Goal: Information Seeking & Learning: Get advice/opinions

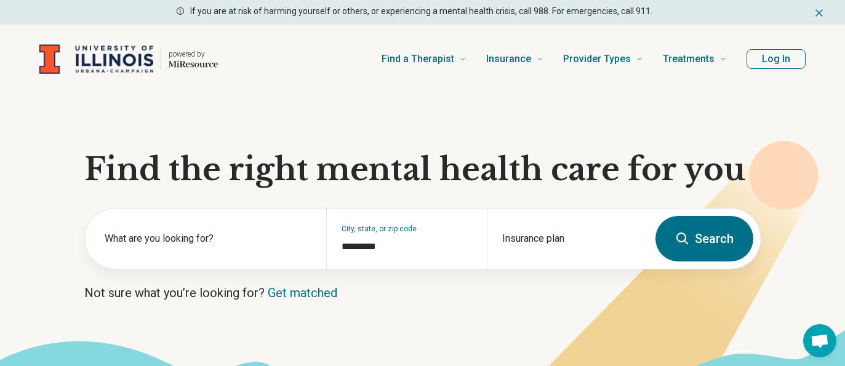
click at [36, 300] on section "Find the right mental health care for you What are you looking for? City, state…" at bounding box center [422, 251] width 845 height 314
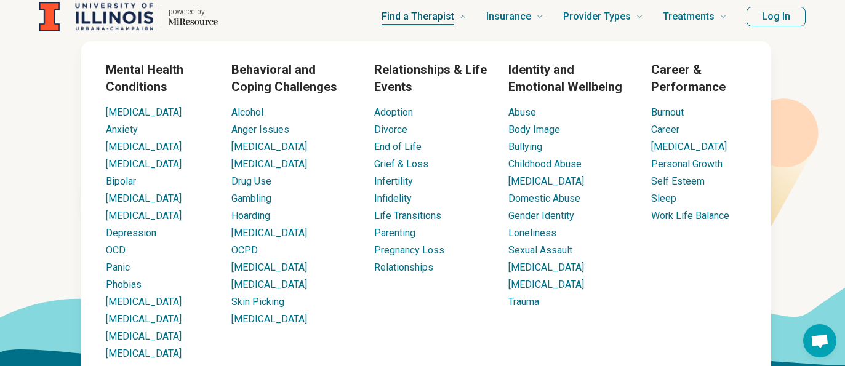
scroll to position [62, 0]
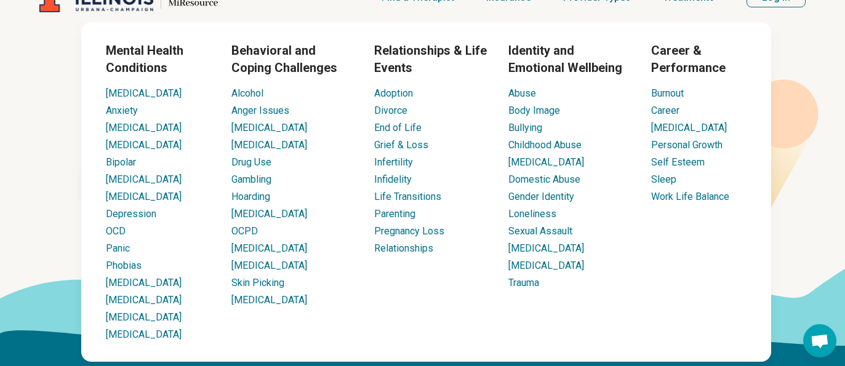
click at [830, 287] on icon at bounding box center [420, 344] width 852 height 153
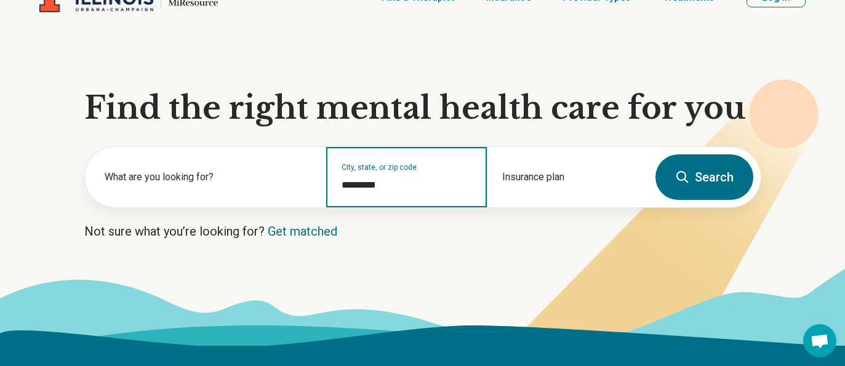
click at [436, 181] on input "*********" at bounding box center [406, 185] width 130 height 15
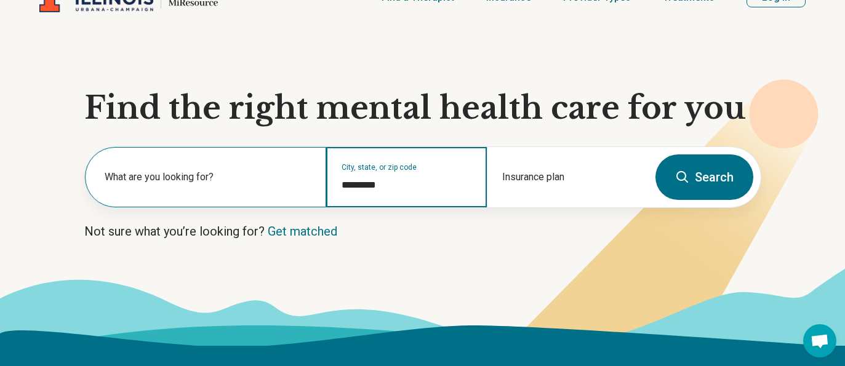
drag, startPoint x: 418, startPoint y: 188, endPoint x: 324, endPoint y: 186, distance: 94.8
click at [324, 186] on div "What are you looking for? City, state, or zip code ********* Insurance plan" at bounding box center [366, 177] width 563 height 60
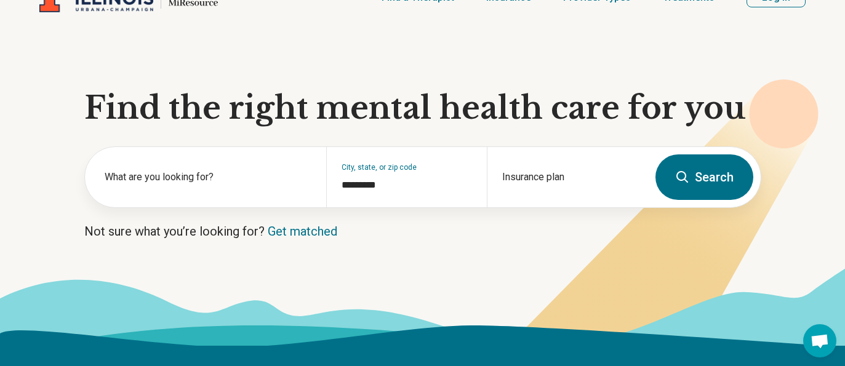
click at [700, 177] on button "Search" at bounding box center [704, 177] width 98 height 46
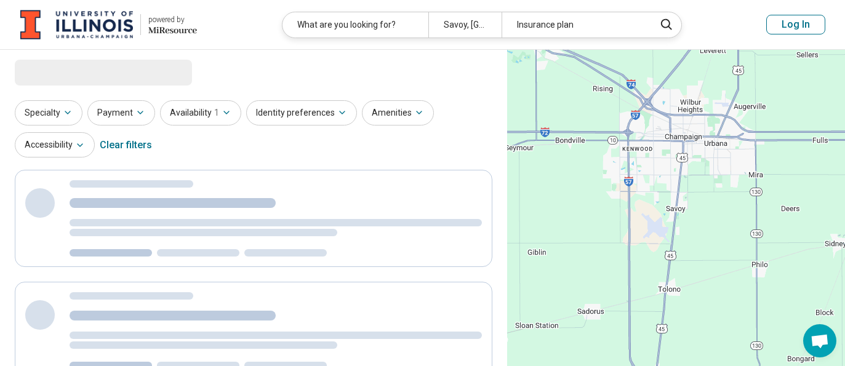
select select "***"
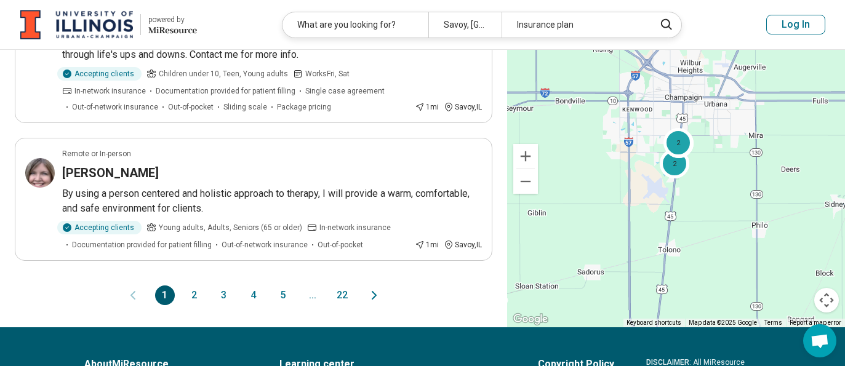
scroll to position [1353, 0]
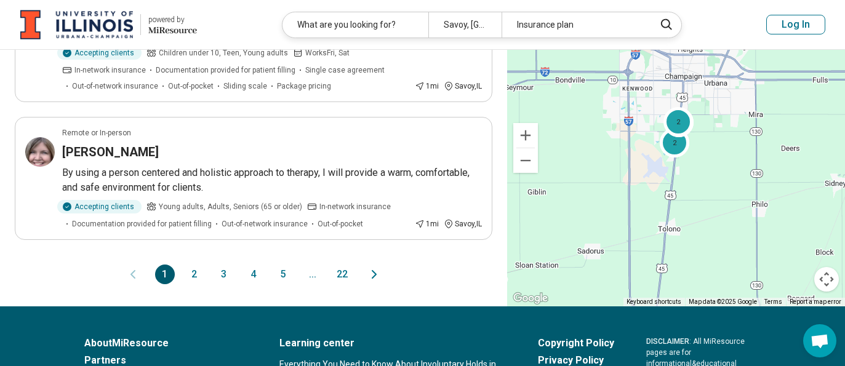
click at [445, 265] on div "1 2 3 4 5 ... 22" at bounding box center [253, 275] width 477 height 20
click at [196, 265] on button "2" at bounding box center [195, 275] width 20 height 20
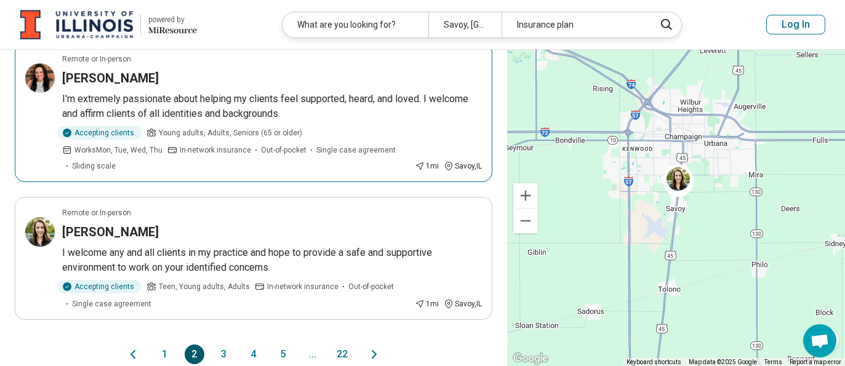
scroll to position [1292, 0]
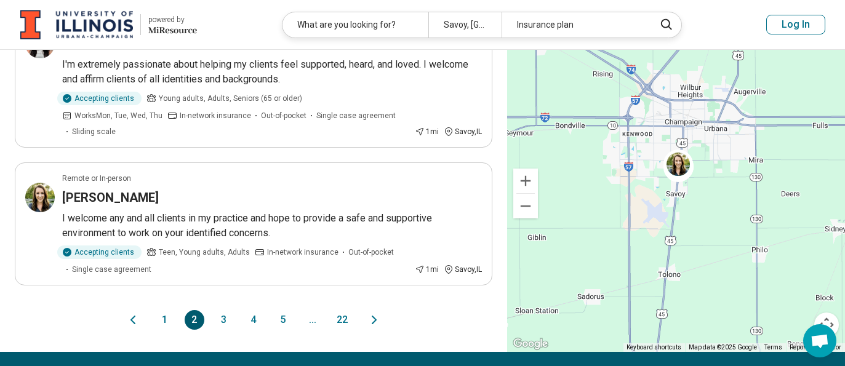
click at [226, 310] on button "3" at bounding box center [224, 320] width 20 height 20
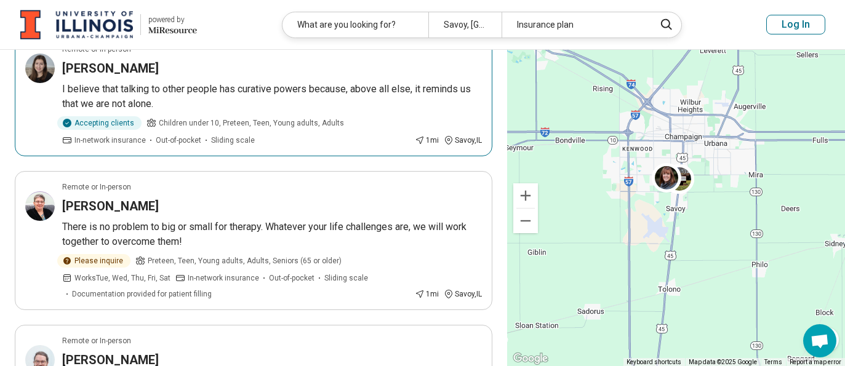
scroll to position [615, 0]
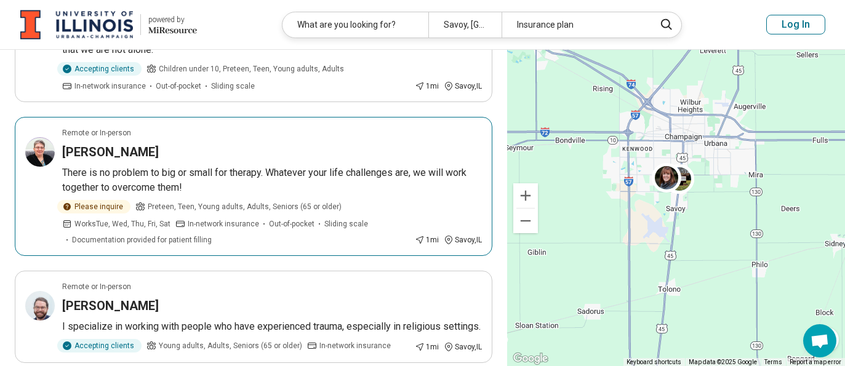
click at [82, 157] on h3 "Deborah Winn" at bounding box center [110, 151] width 97 height 17
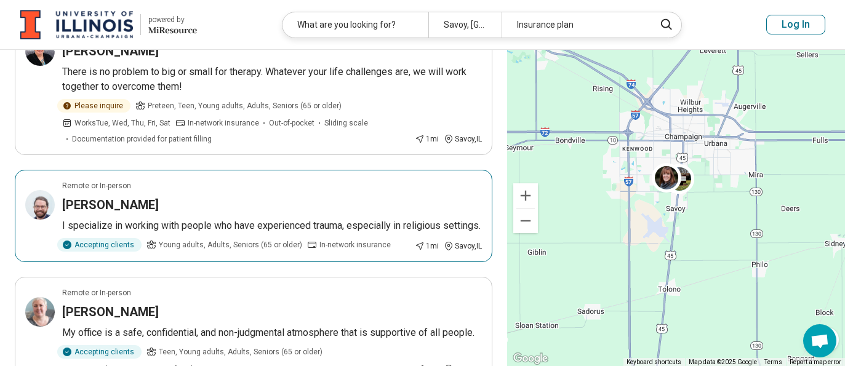
scroll to position [738, 0]
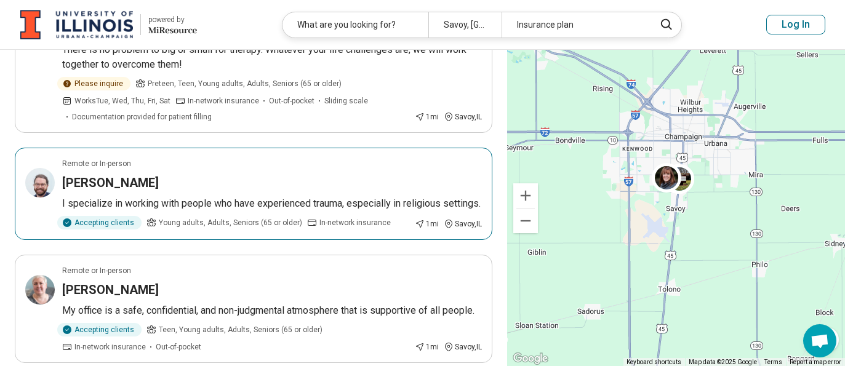
click at [114, 179] on h3 "Kye Ewing" at bounding box center [110, 182] width 97 height 17
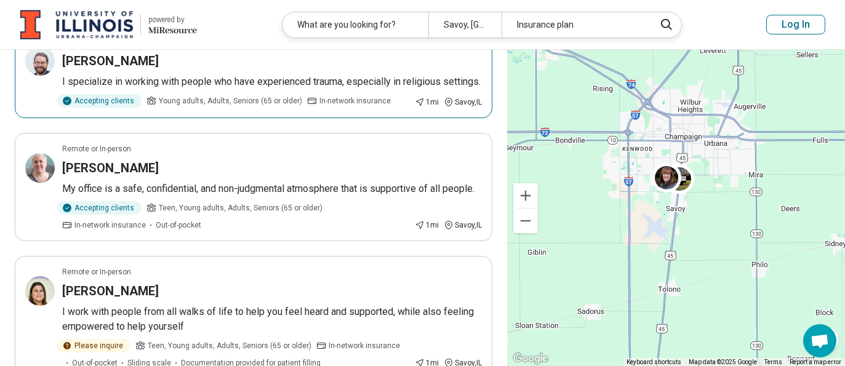
scroll to position [861, 0]
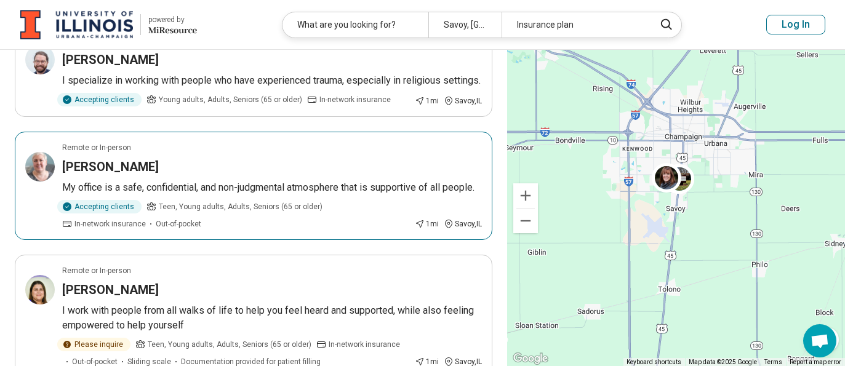
click at [110, 175] on h3 "Cherie Truax" at bounding box center [110, 166] width 97 height 17
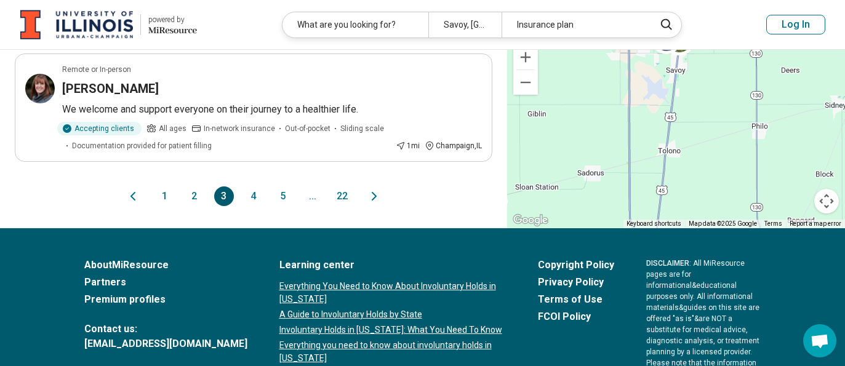
scroll to position [1353, 0]
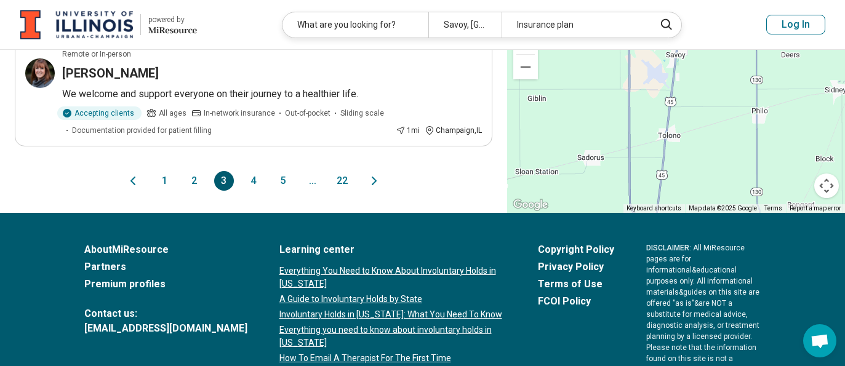
click at [255, 191] on button "4" at bounding box center [254, 181] width 20 height 20
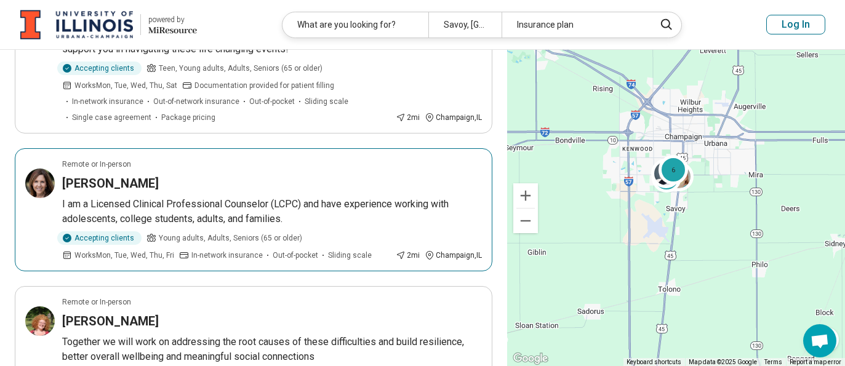
scroll to position [923, 0]
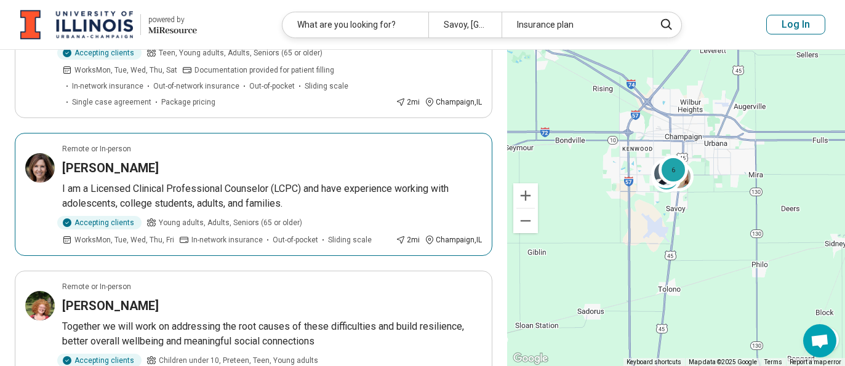
click at [90, 159] on h3 "Doris Jenkins" at bounding box center [110, 167] width 97 height 17
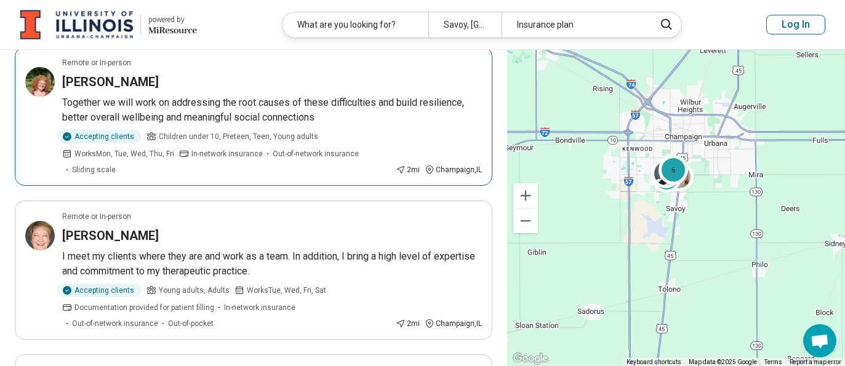
scroll to position [1169, 0]
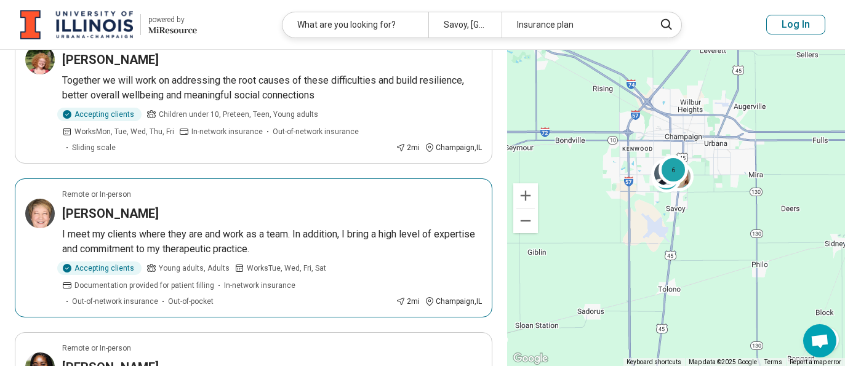
click at [143, 205] on h3 "Ellen Zimmerman" at bounding box center [110, 213] width 97 height 17
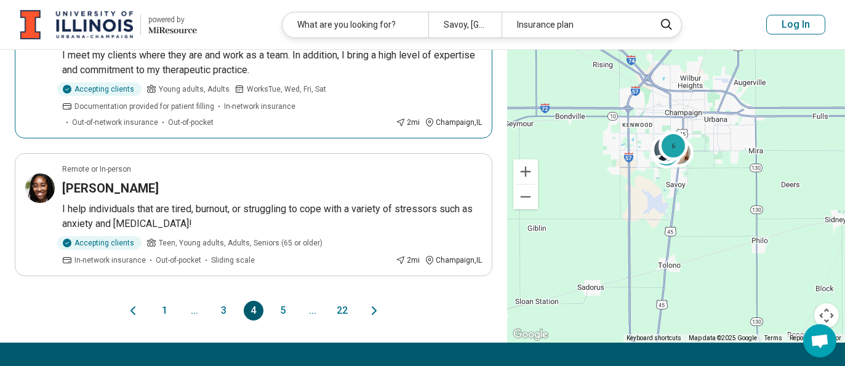
scroll to position [1353, 0]
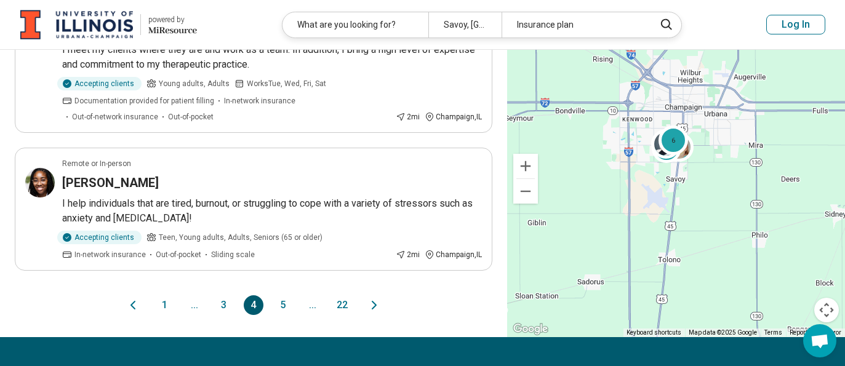
click at [281, 295] on button "5" at bounding box center [283, 305] width 20 height 20
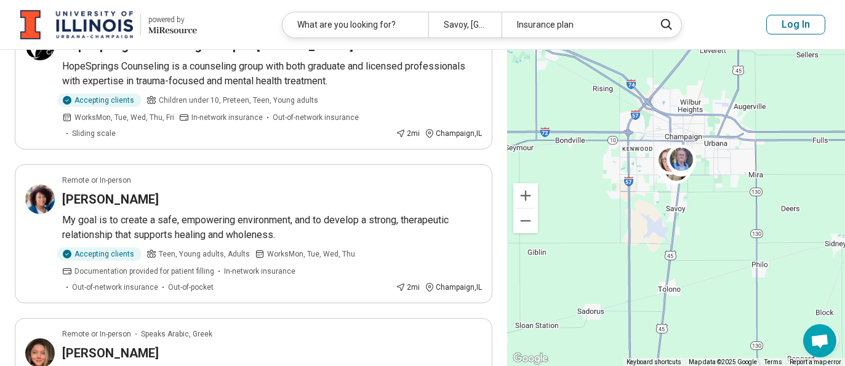
scroll to position [492, 0]
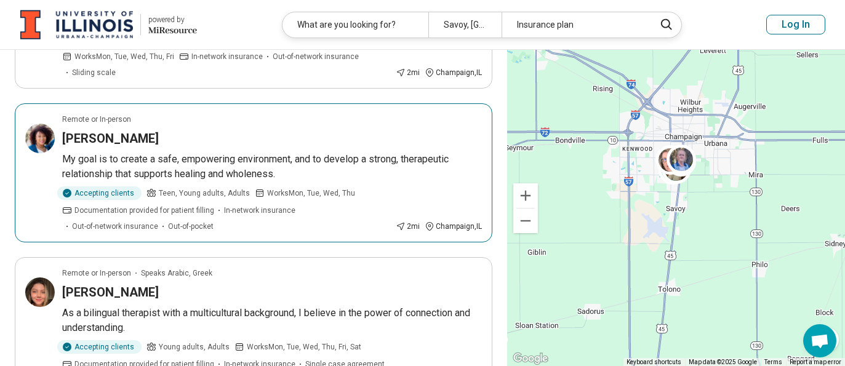
click at [91, 134] on h3 "Imani Harrison" at bounding box center [110, 138] width 97 height 17
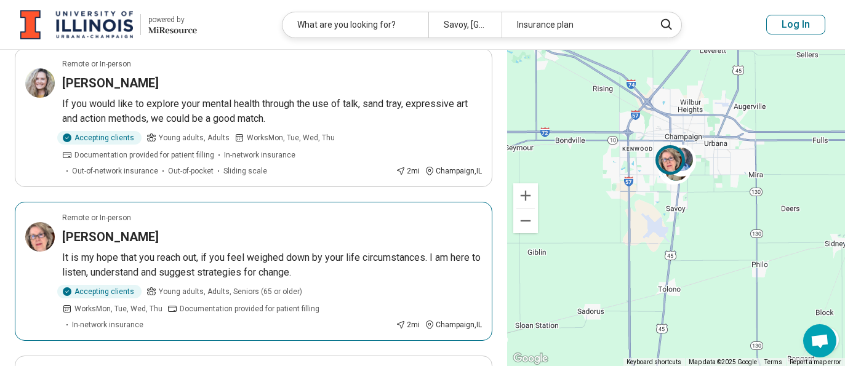
scroll to position [1169, 0]
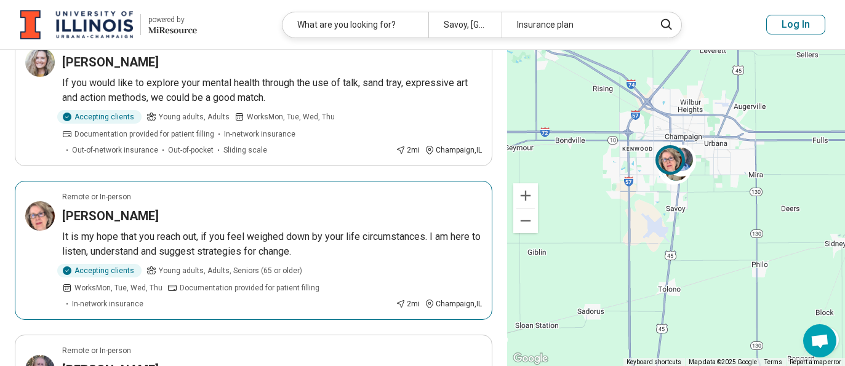
click at [108, 220] on h3 "LINDA SMITH" at bounding box center [110, 215] width 97 height 17
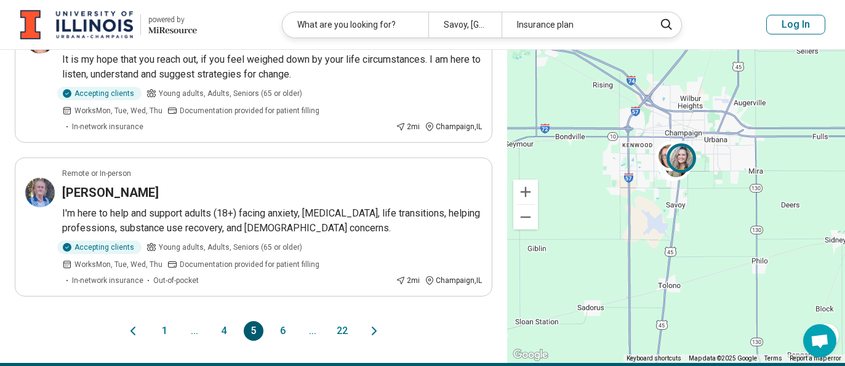
scroll to position [1353, 0]
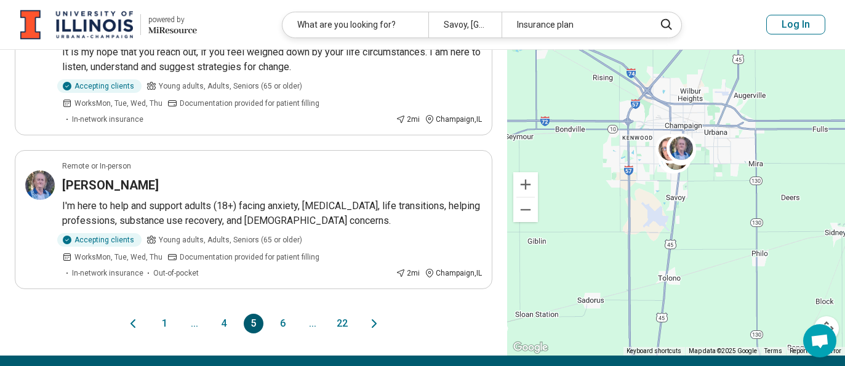
click at [276, 328] on button "6" at bounding box center [283, 324] width 20 height 20
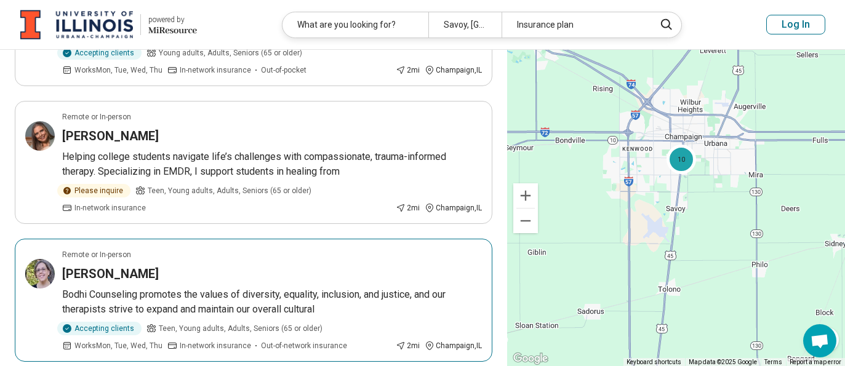
scroll to position [1230, 0]
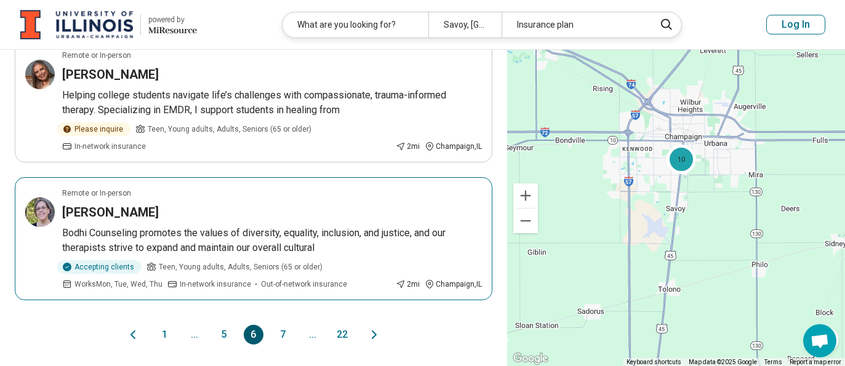
click at [124, 204] on h3 "Kate Maurer" at bounding box center [110, 212] width 97 height 17
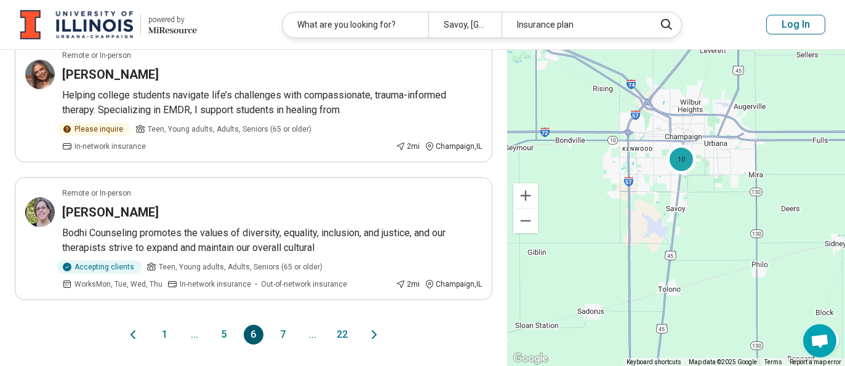
click at [284, 325] on button "7" at bounding box center [283, 335] width 20 height 20
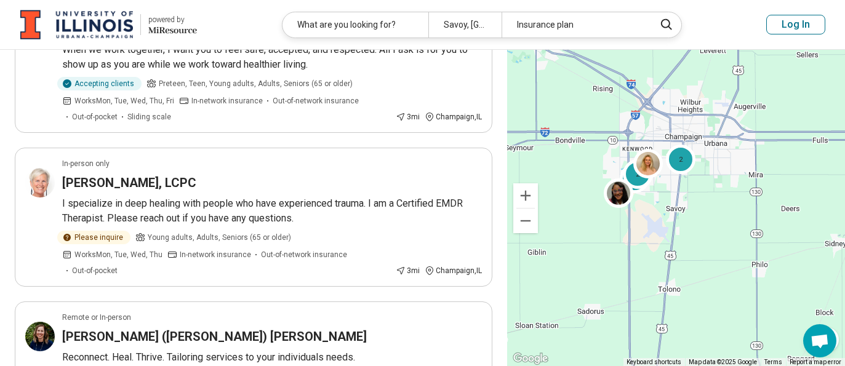
scroll to position [800, 0]
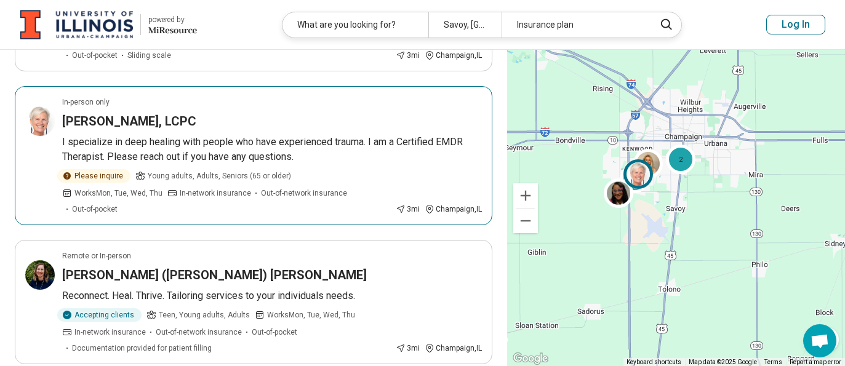
click at [113, 131] on article "In-person only Tonya Lawyer, LCPC I specialize in deep healing with people who …" at bounding box center [253, 155] width 477 height 139
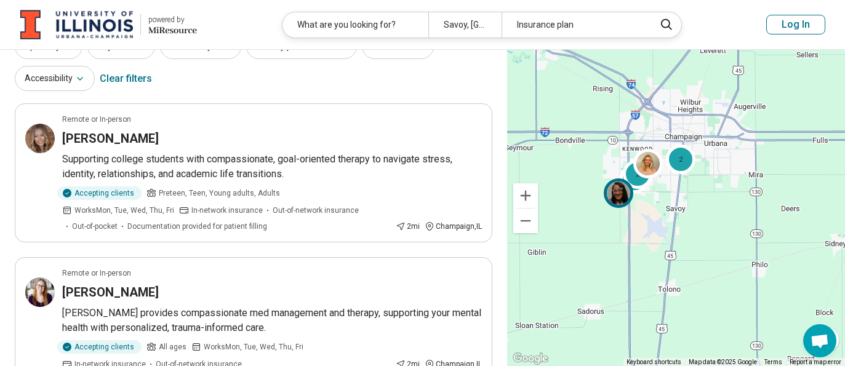
scroll to position [0, 0]
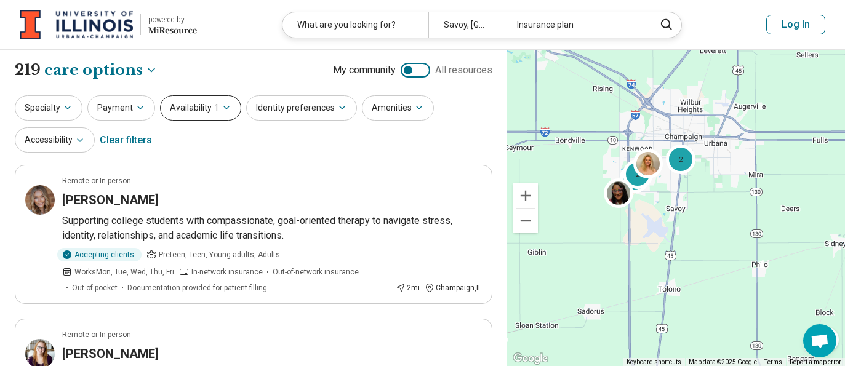
click at [223, 103] on icon "button" at bounding box center [226, 108] width 10 height 10
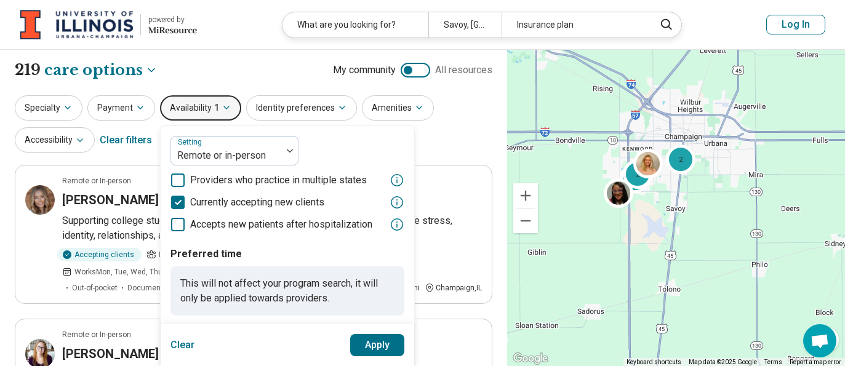
click at [176, 199] on icon at bounding box center [178, 203] width 14 height 14
click at [362, 347] on button "Apply" at bounding box center [377, 345] width 55 height 22
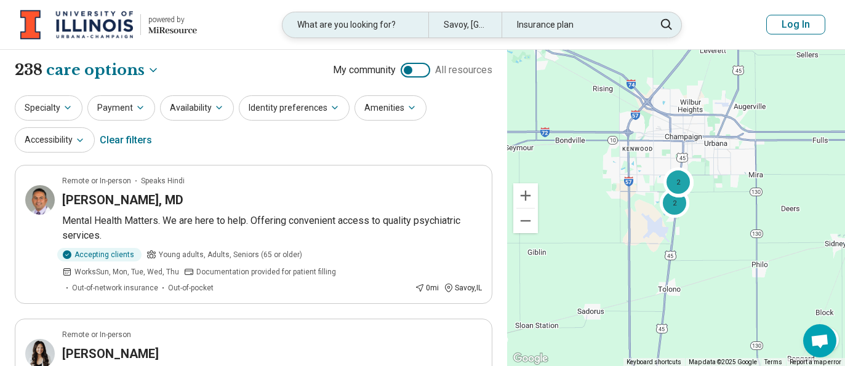
click at [664, 21] on icon at bounding box center [667, 24] width 14 height 15
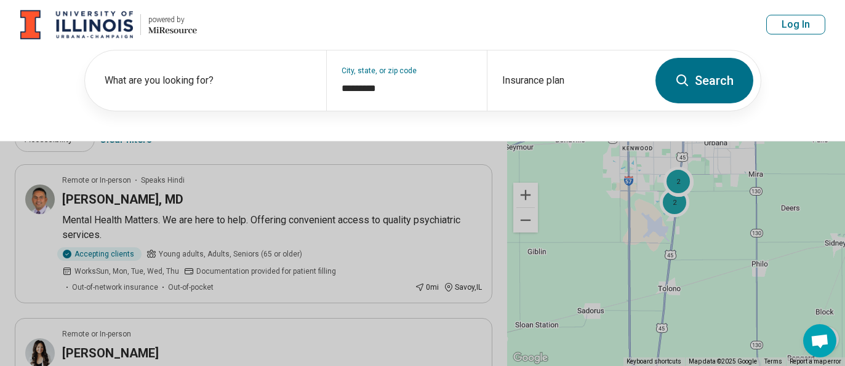
click at [664, 21] on header "powered by Miresource logo What are you looking for? Savoy, IL Insurance plan L…" at bounding box center [422, 25] width 845 height 50
click at [448, 156] on button at bounding box center [422, 183] width 845 height 366
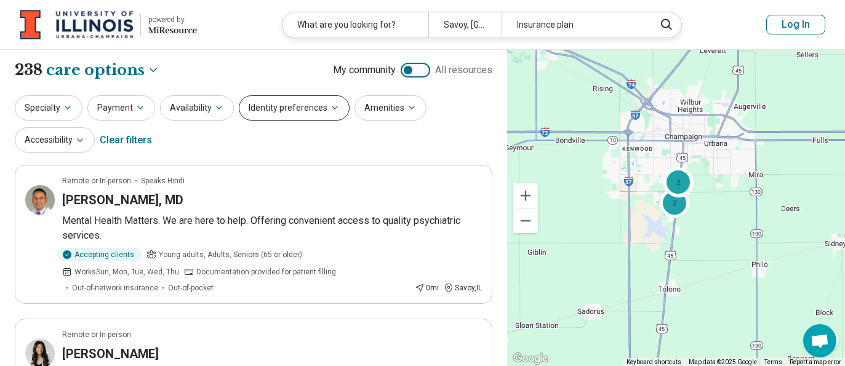
click at [325, 114] on button "Identity preferences" at bounding box center [294, 107] width 111 height 25
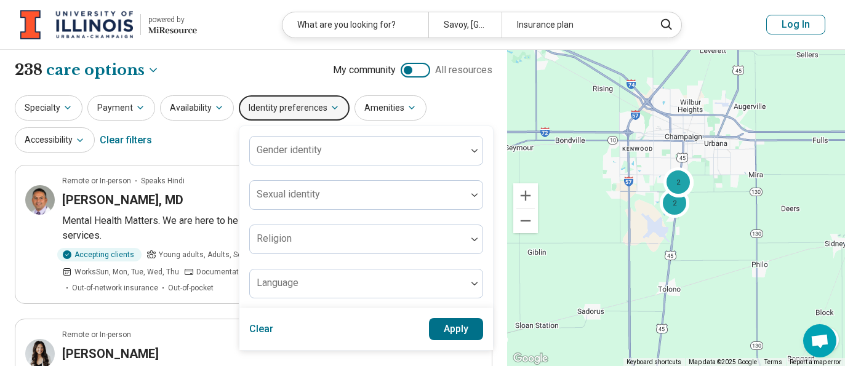
click at [330, 110] on icon "button" at bounding box center [335, 108] width 10 height 10
click at [55, 111] on button "Specialty" at bounding box center [49, 107] width 68 height 25
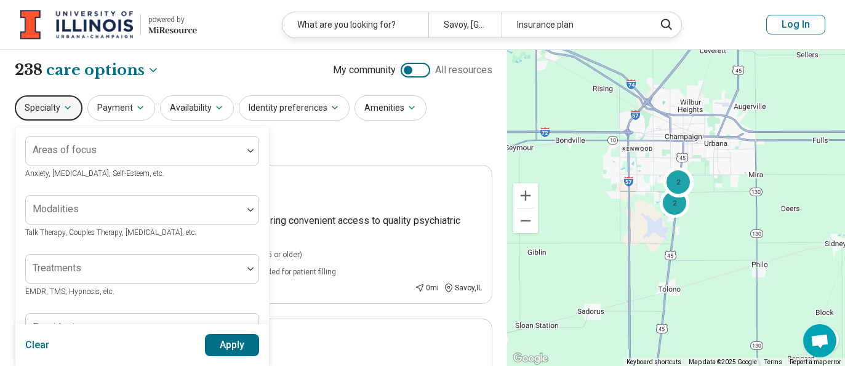
click at [55, 111] on button "Specialty" at bounding box center [49, 107] width 68 height 25
click at [482, 138] on div "Specialty Areas of focus Anxiety, Depression, Self-Esteem, etc. Modalities Talk…" at bounding box center [253, 125] width 477 height 60
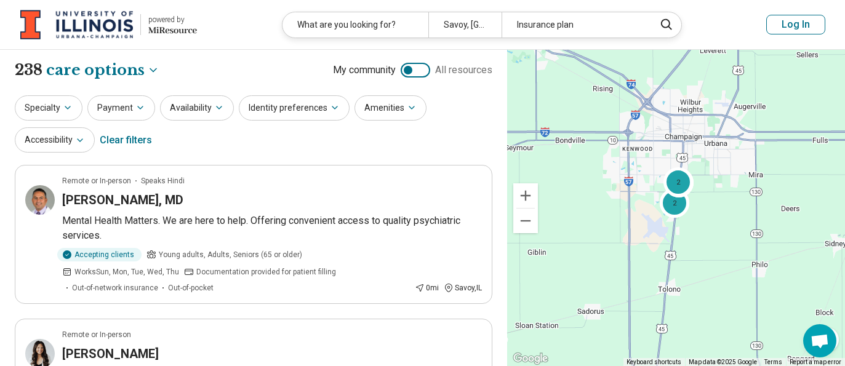
click at [132, 140] on div "Clear filters" at bounding box center [126, 141] width 52 height 30
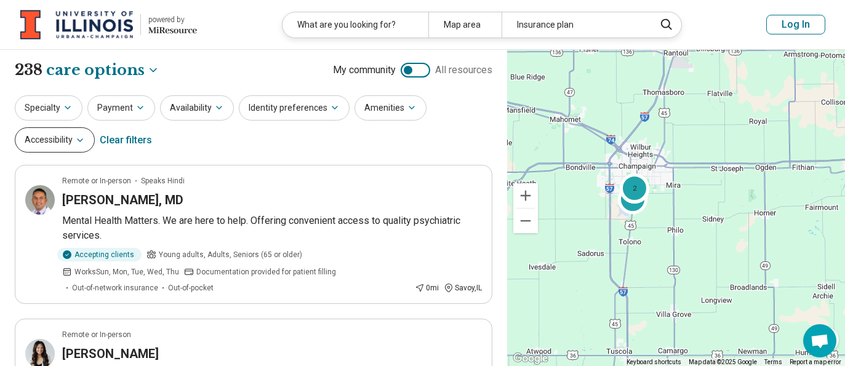
click at [81, 140] on icon "button" at bounding box center [80, 140] width 10 height 10
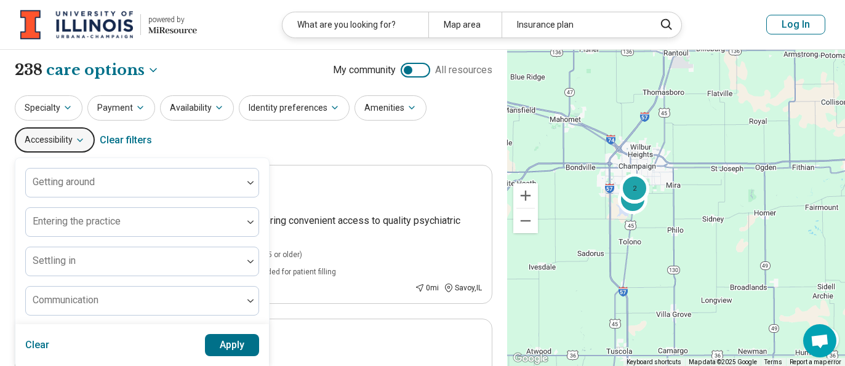
click at [196, 138] on div "Specialty Payment Availability Identity preferences Amenities Accessibility Get…" at bounding box center [253, 125] width 477 height 60
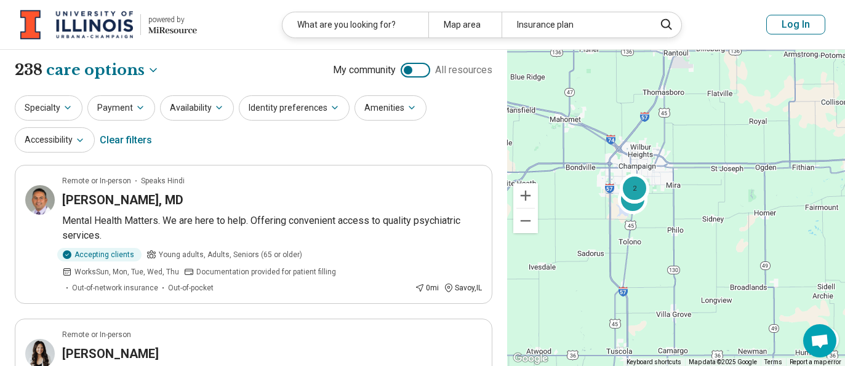
click at [137, 143] on div "Clear filters" at bounding box center [126, 141] width 52 height 30
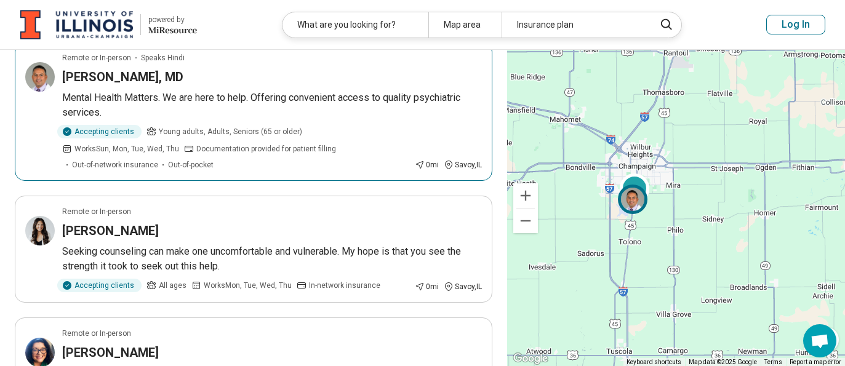
scroll to position [62, 0]
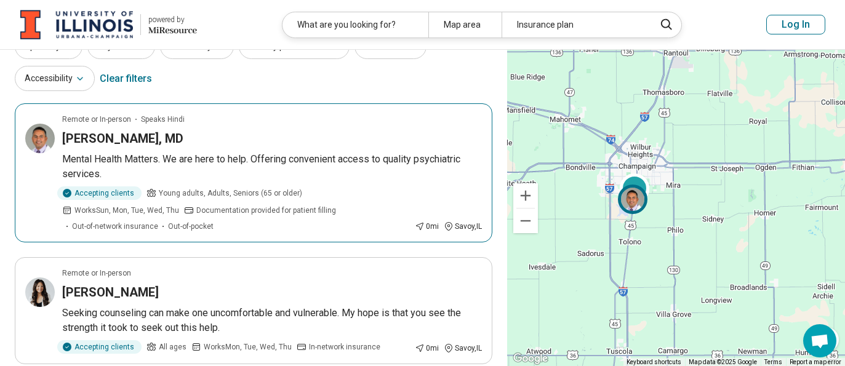
click at [153, 140] on h3 "NITIN BHOSALE, MD" at bounding box center [122, 138] width 121 height 17
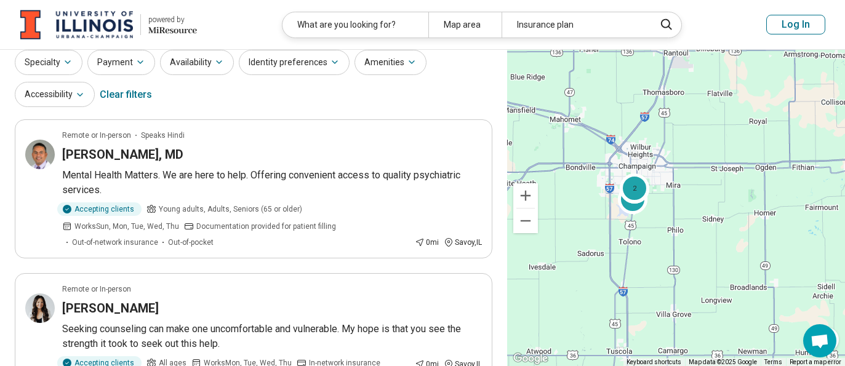
scroll to position [0, 0]
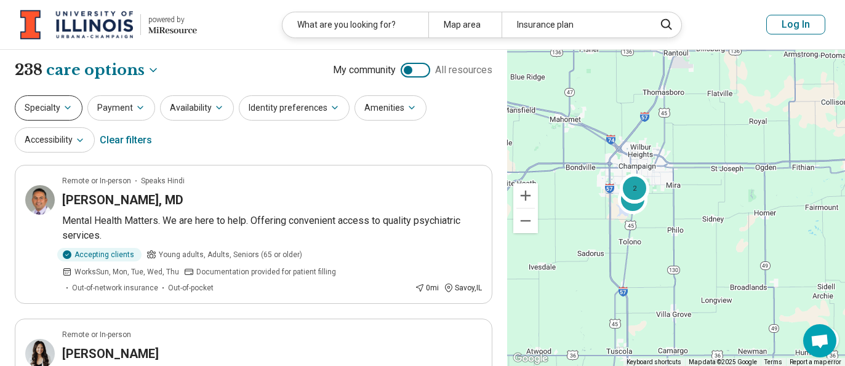
click at [49, 105] on button "Specialty" at bounding box center [49, 107] width 68 height 25
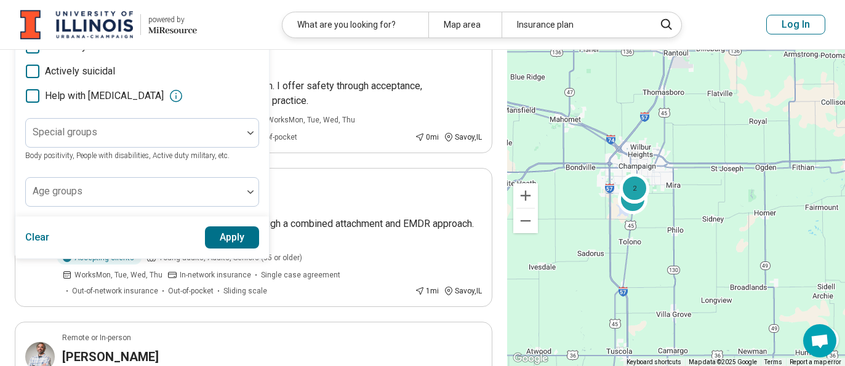
scroll to position [431, 0]
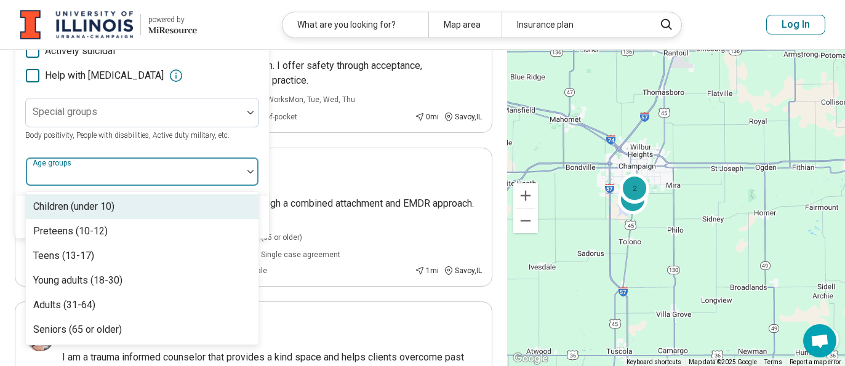
click at [213, 159] on div at bounding box center [134, 171] width 217 height 27
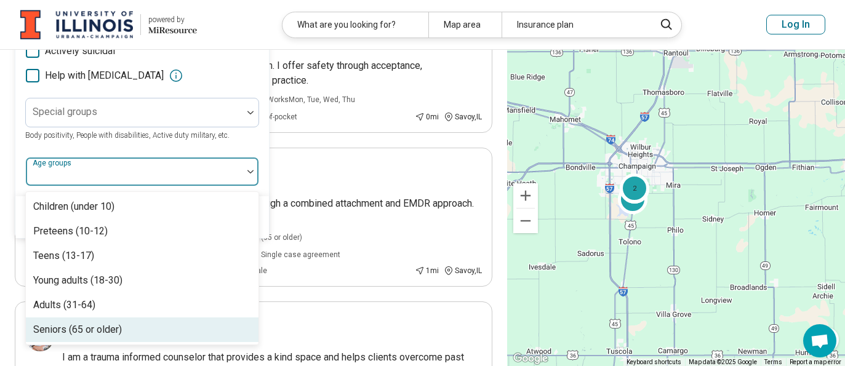
click at [178, 343] on div "Children (under 10) Preteens (10-12) Teens (13-17) Young adults (18-30) Adults …" at bounding box center [142, 268] width 233 height 153
click at [151, 332] on div "Seniors (65 or older)" at bounding box center [142, 329] width 233 height 25
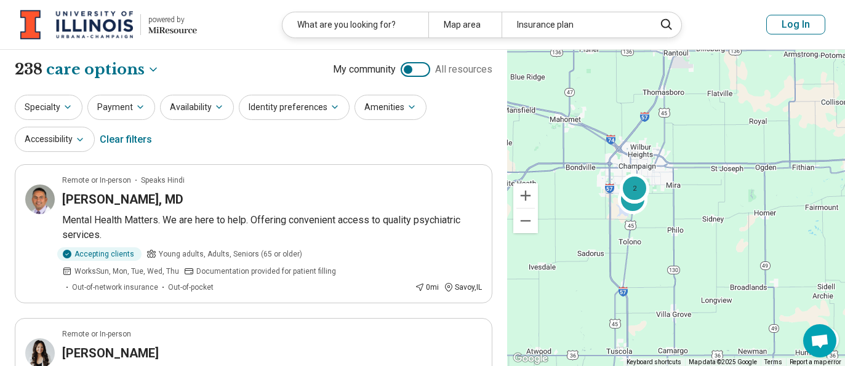
scroll to position [0, 0]
click at [76, 140] on icon "button" at bounding box center [80, 140] width 10 height 10
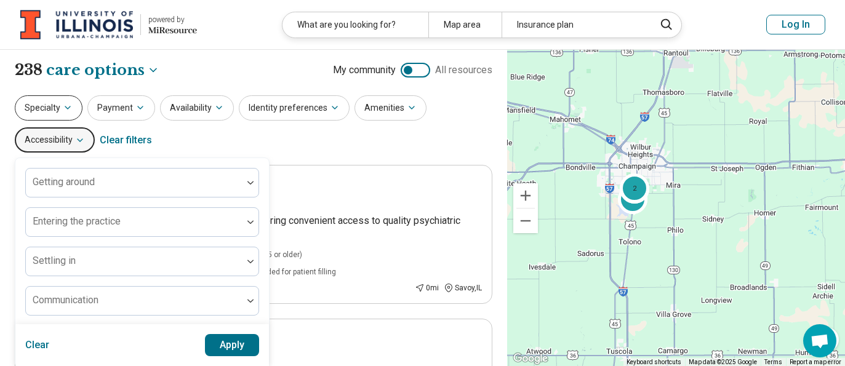
click at [70, 106] on icon "button" at bounding box center [67, 107] width 5 height 2
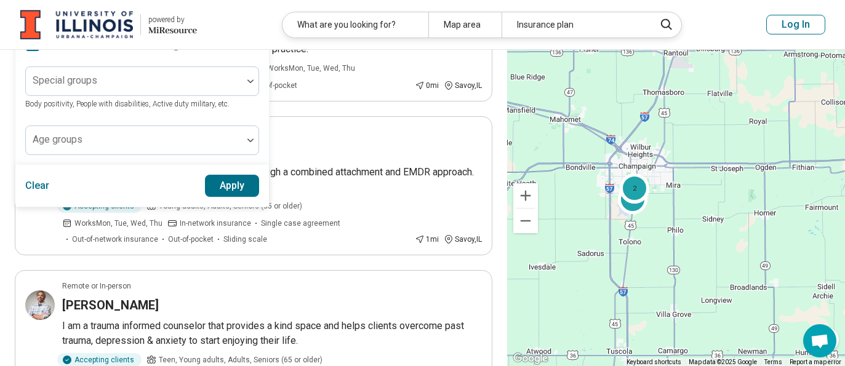
scroll to position [492, 0]
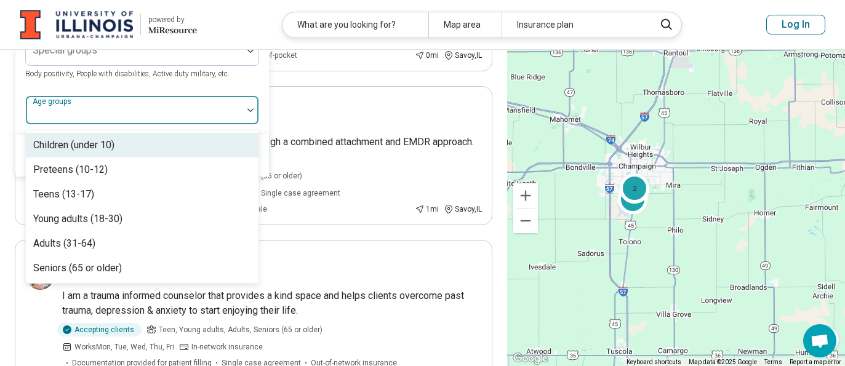
click at [138, 110] on div at bounding box center [134, 114] width 207 height 17
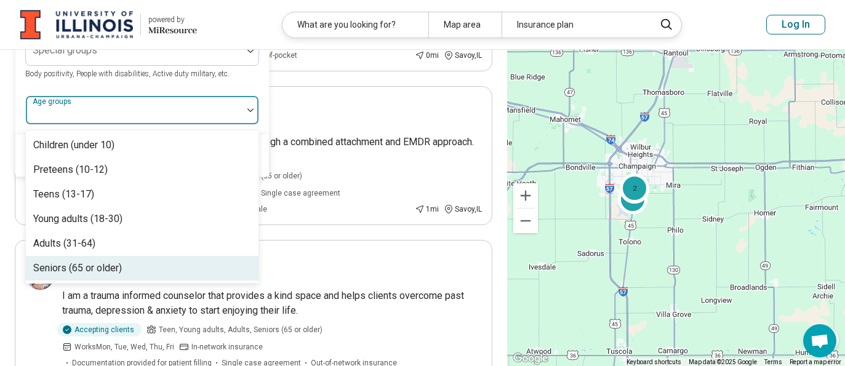
click at [122, 264] on div "Seniors (65 or older)" at bounding box center [77, 268] width 89 height 15
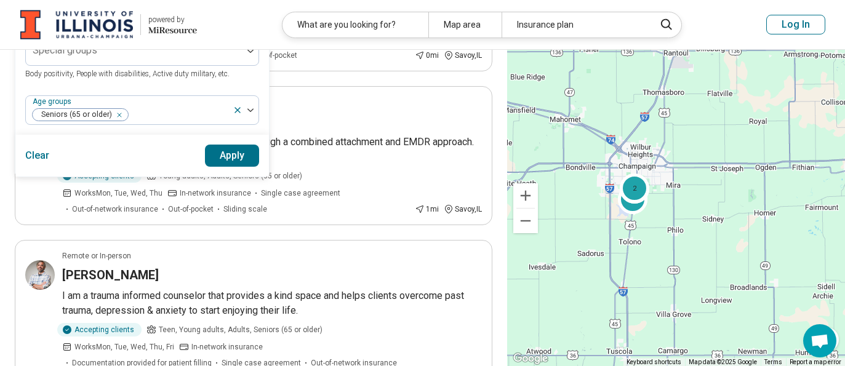
click at [240, 157] on button "Apply" at bounding box center [232, 156] width 55 height 22
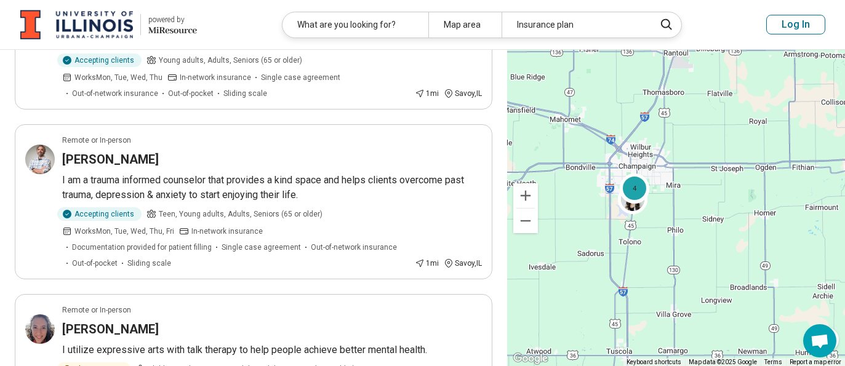
scroll to position [492, 0]
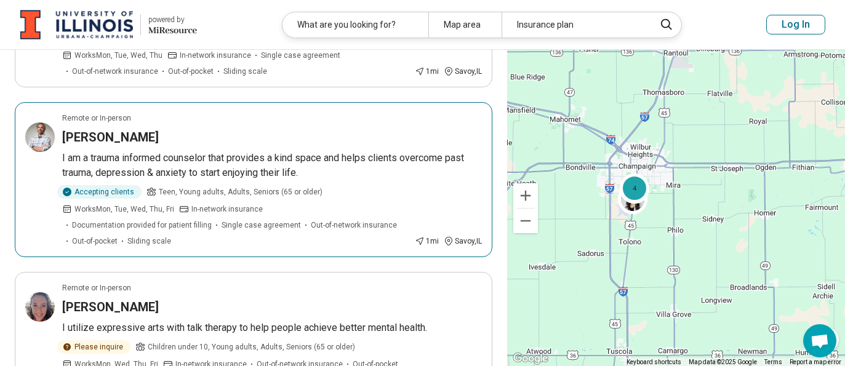
click at [112, 148] on article "Remote or In-person Anthony Nichols I am a trauma informed counselor that provi…" at bounding box center [253, 179] width 477 height 155
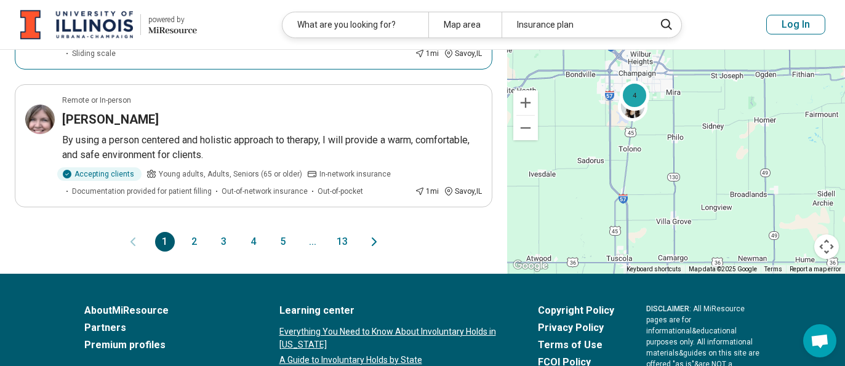
scroll to position [1415, 0]
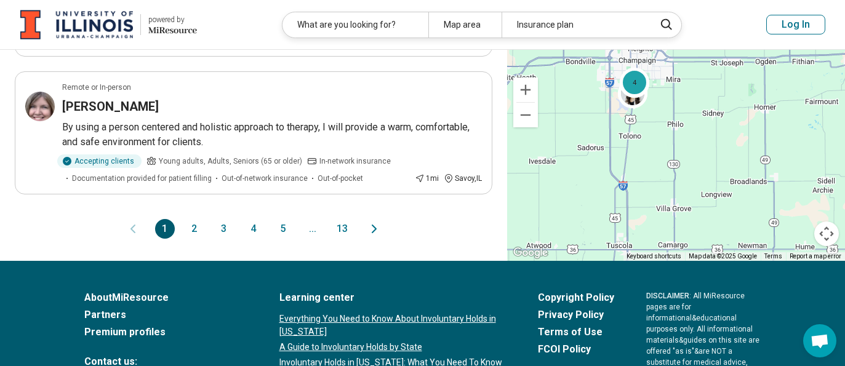
click at [343, 219] on button "13" at bounding box center [342, 229] width 20 height 20
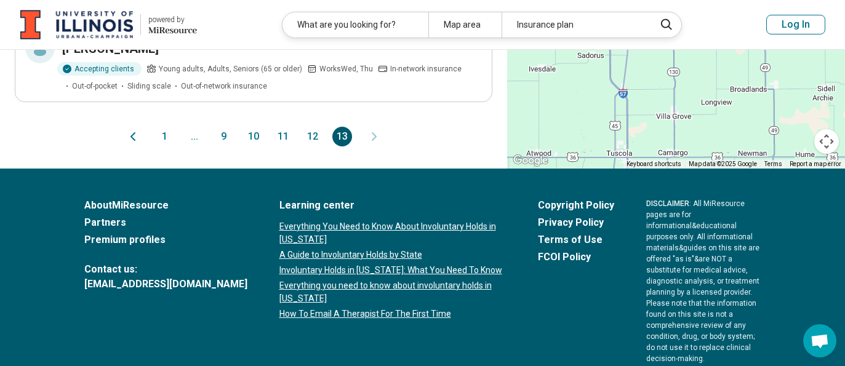
scroll to position [907, 0]
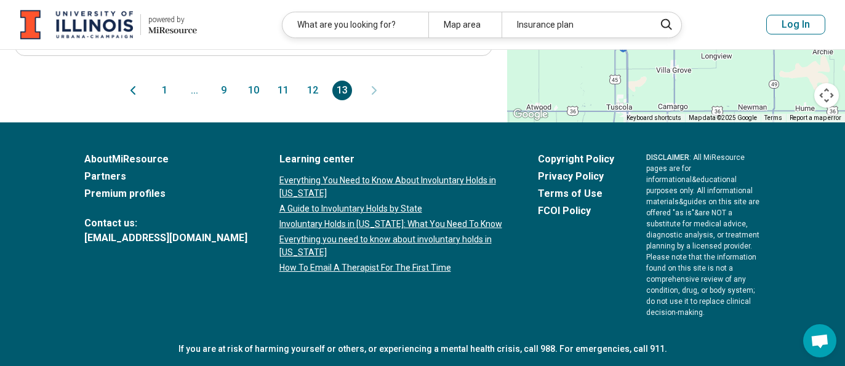
click at [314, 94] on button "12" at bounding box center [313, 91] width 20 height 20
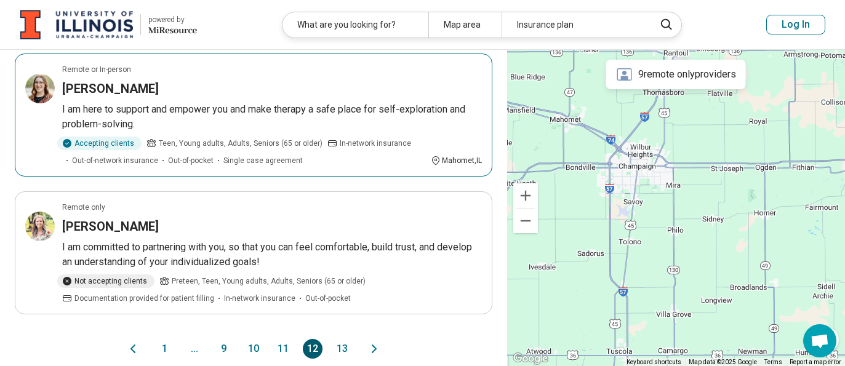
scroll to position [1169, 0]
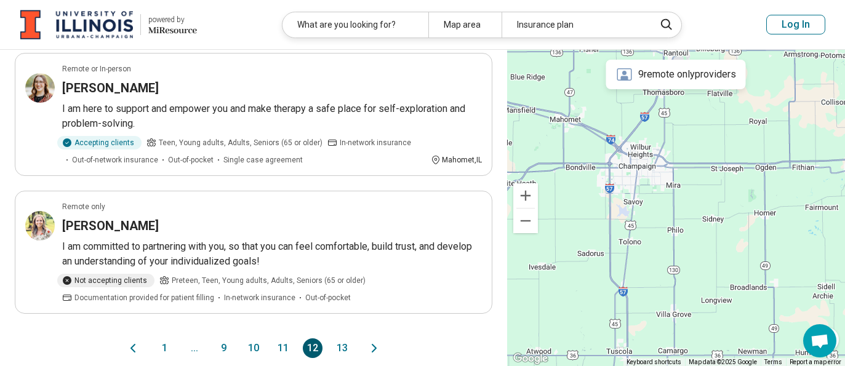
click at [288, 338] on button "11" at bounding box center [283, 348] width 20 height 20
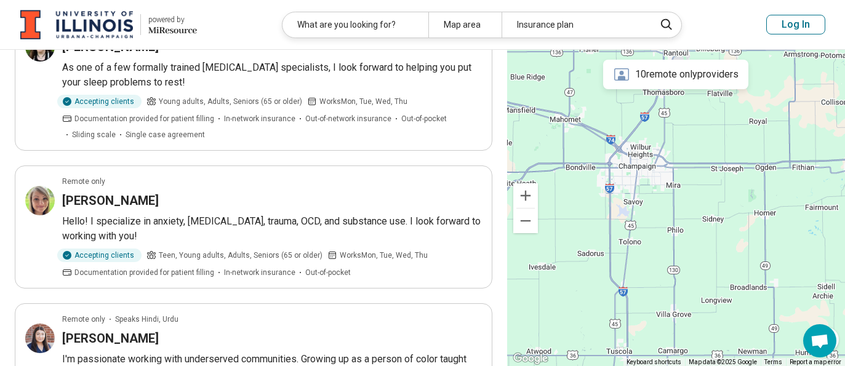
scroll to position [1230, 0]
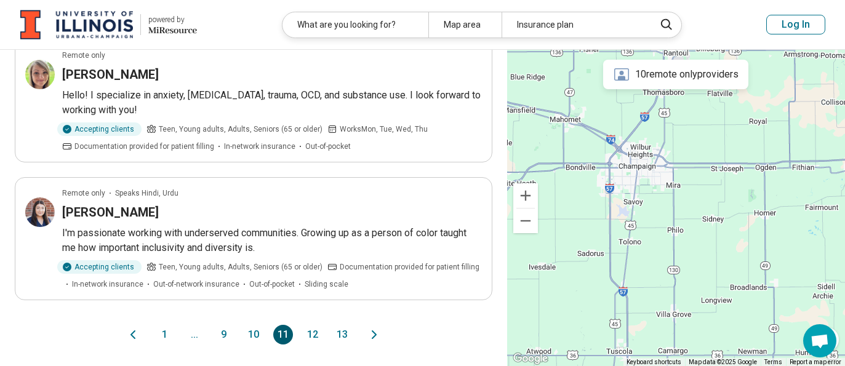
click at [252, 325] on button "10" at bounding box center [254, 335] width 20 height 20
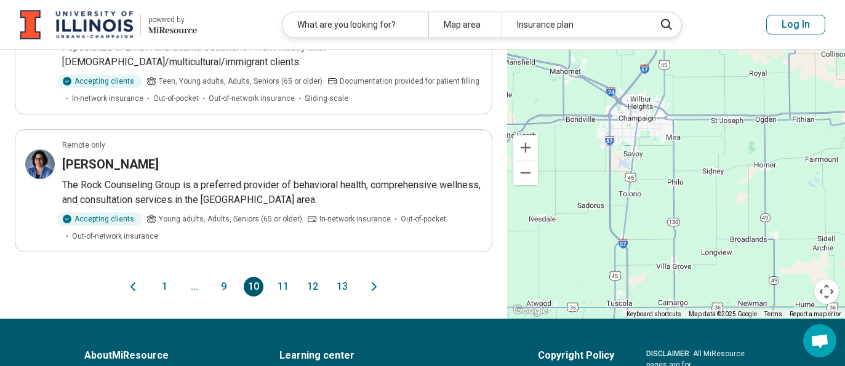
click at [223, 281] on button "9" at bounding box center [224, 287] width 20 height 20
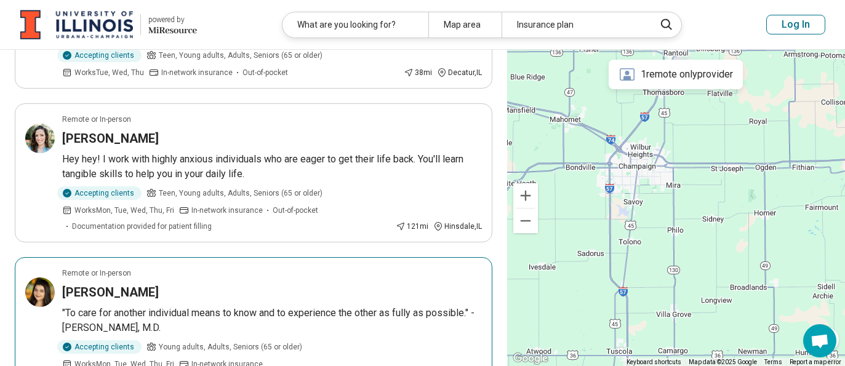
scroll to position [246, 0]
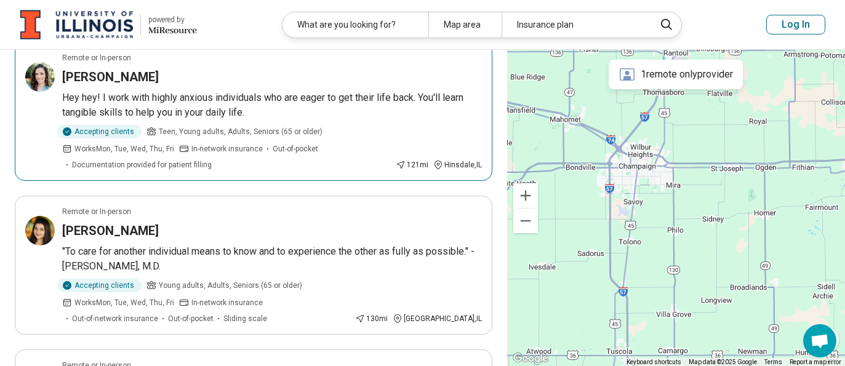
click at [301, 90] on p "Hey hey! I work with highly anxious individuals who are eager to get their life…" at bounding box center [272, 105] width 420 height 30
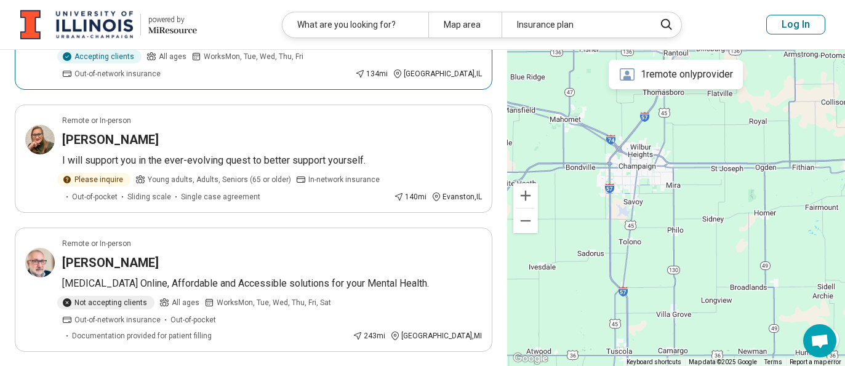
scroll to position [984, 0]
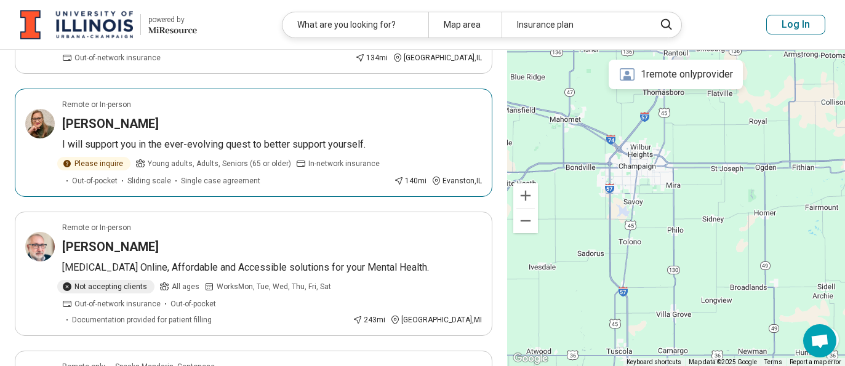
click at [108, 115] on h3 "Kaitlin Skog" at bounding box center [110, 123] width 97 height 17
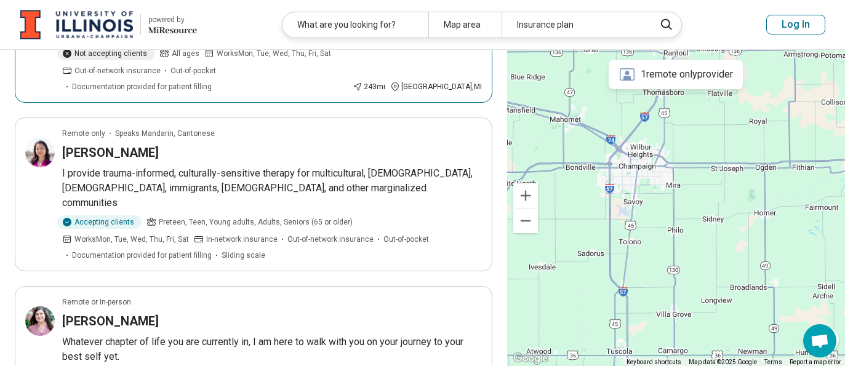
scroll to position [1230, 0]
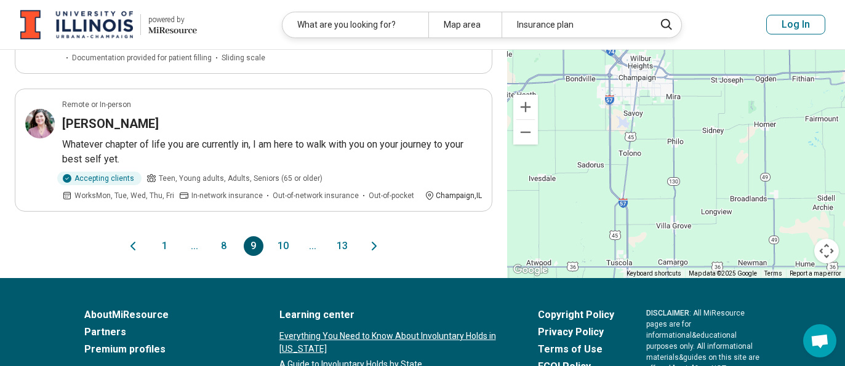
click at [228, 236] on button "8" at bounding box center [224, 246] width 20 height 20
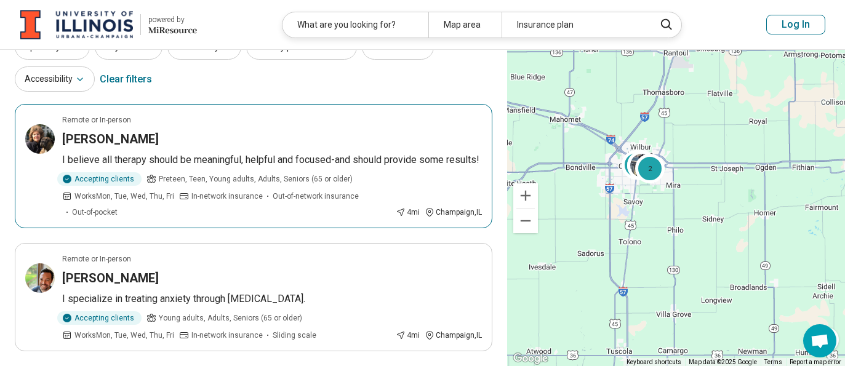
scroll to position [62, 0]
click at [109, 140] on h3 "Terri Medwed" at bounding box center [110, 138] width 97 height 17
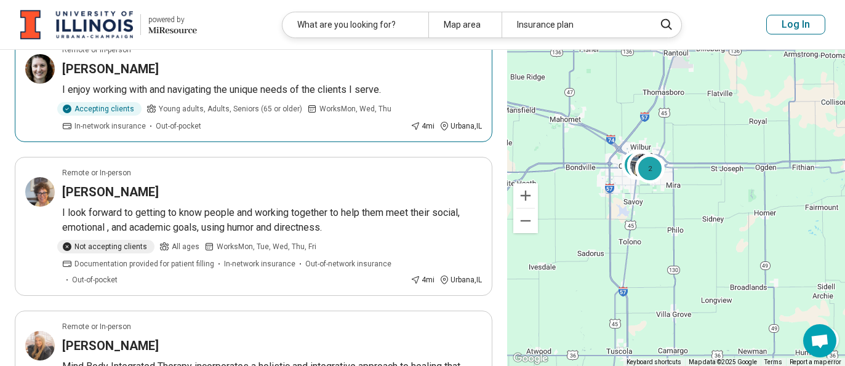
scroll to position [800, 0]
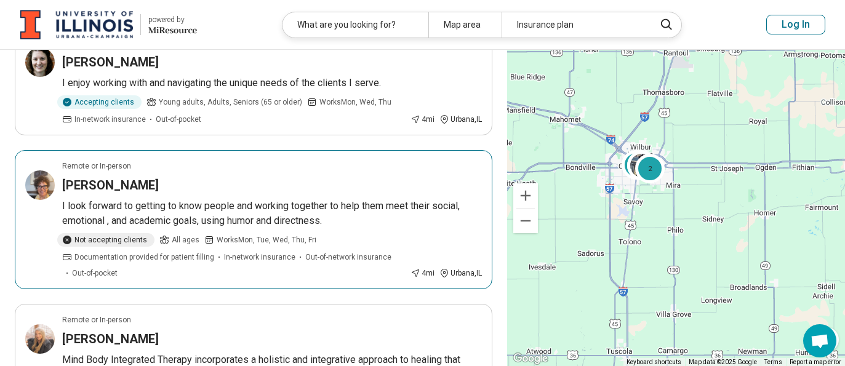
click at [119, 182] on h3 "Joanna Kling" at bounding box center [110, 185] width 97 height 17
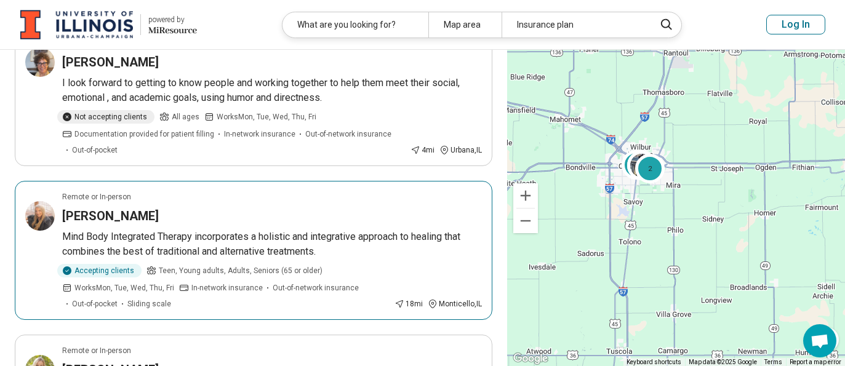
scroll to position [984, 0]
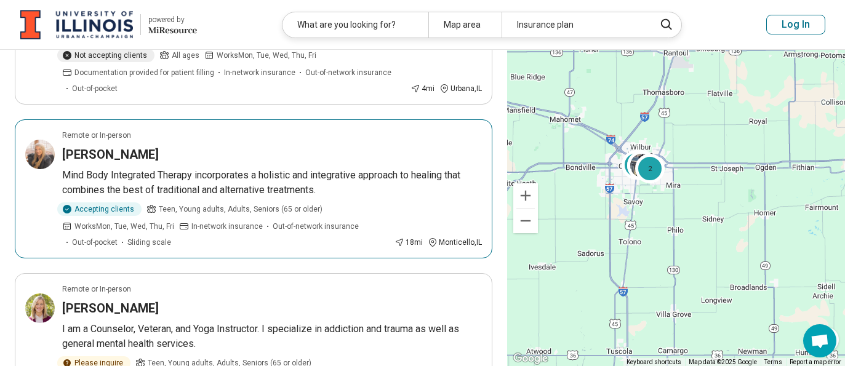
click at [93, 154] on h3 "Sara Whalen" at bounding box center [110, 154] width 97 height 17
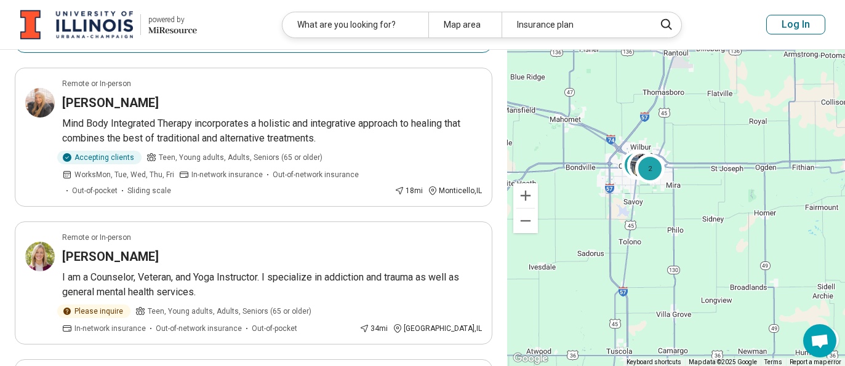
scroll to position [1107, 0]
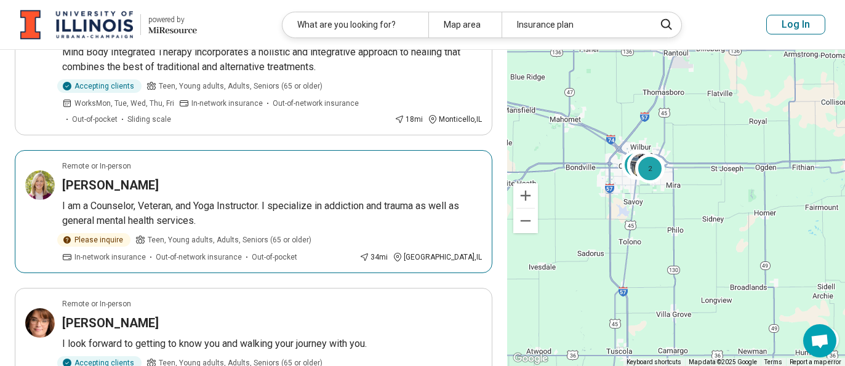
click at [159, 188] on h3 "Mickensy Ellis-White" at bounding box center [110, 185] width 97 height 17
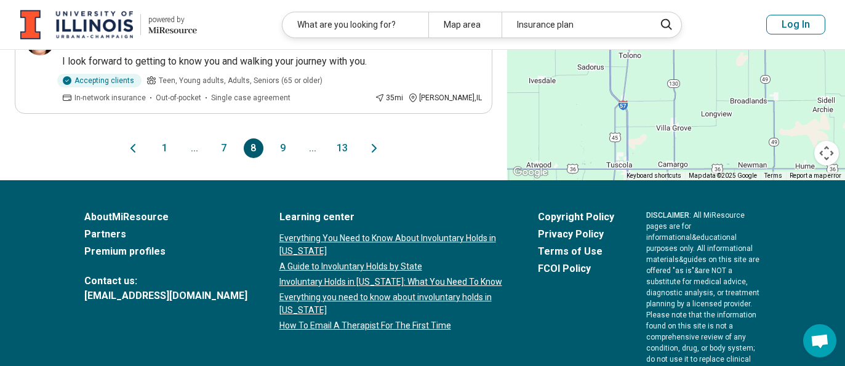
scroll to position [1415, 0]
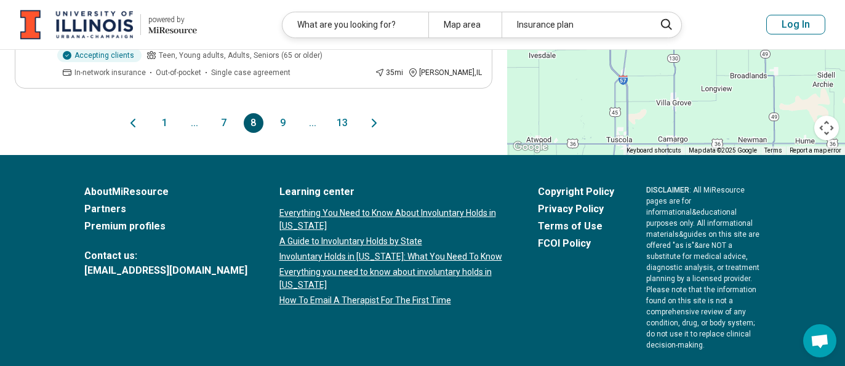
click at [221, 123] on button "7" at bounding box center [224, 123] width 20 height 20
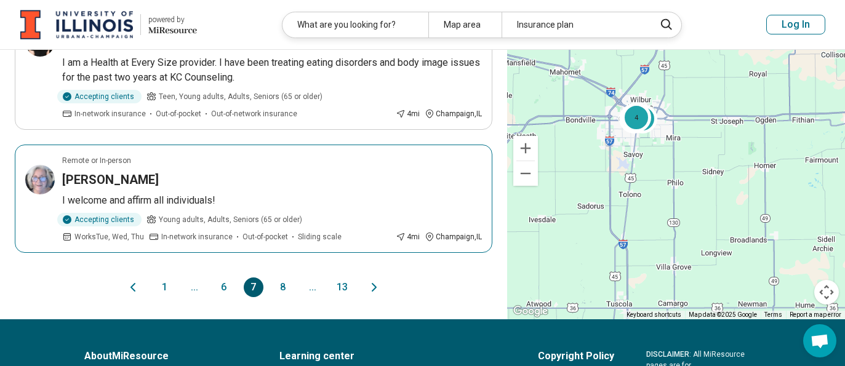
scroll to position [1353, 0]
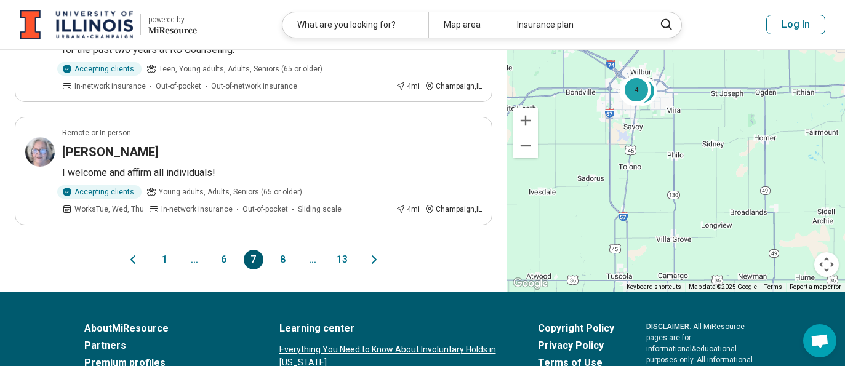
click at [223, 257] on button "6" at bounding box center [224, 260] width 20 height 20
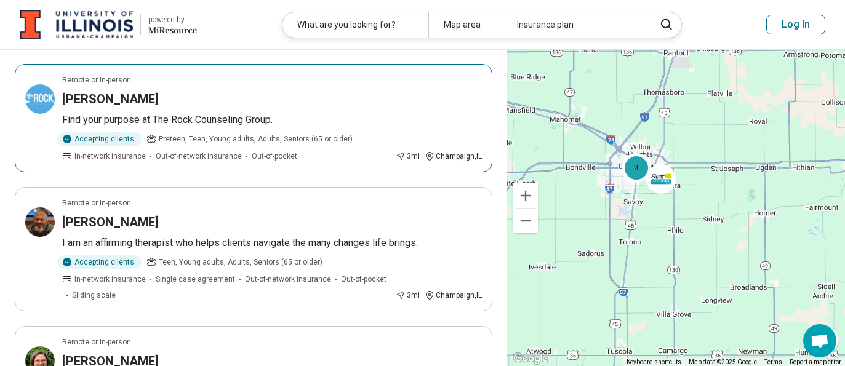
scroll to position [615, 0]
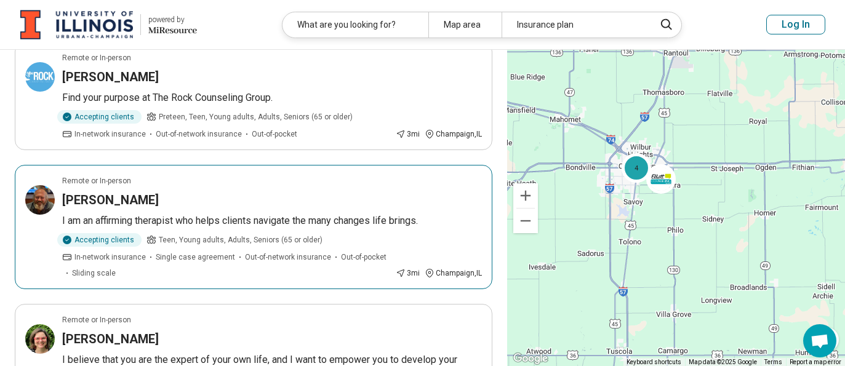
click at [122, 196] on h3 "Henry Woolsey" at bounding box center [110, 199] width 97 height 17
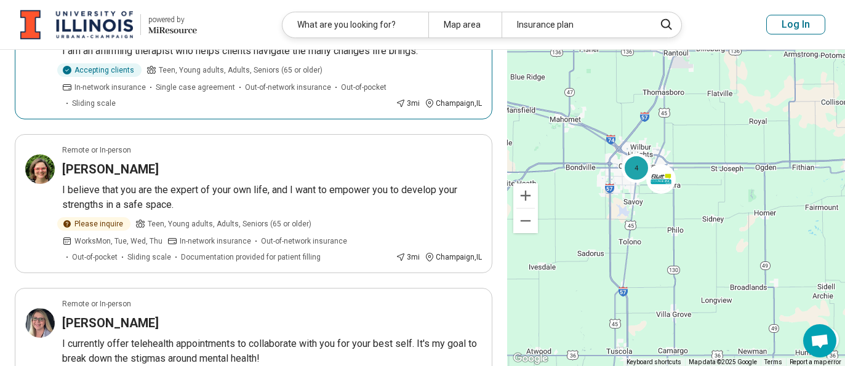
scroll to position [800, 0]
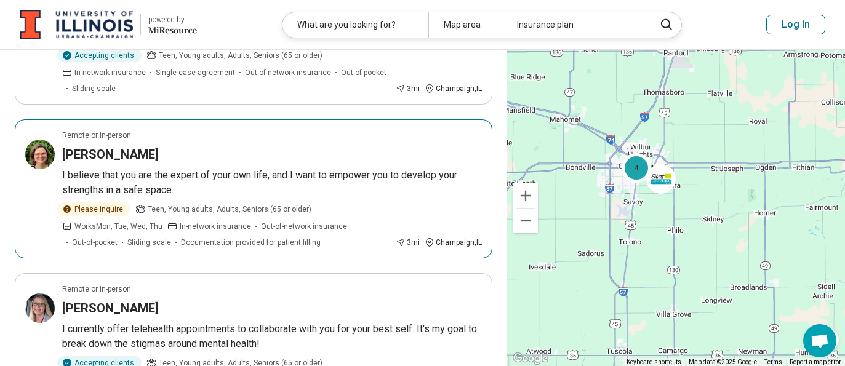
click at [137, 159] on h3 "[PERSON_NAME]" at bounding box center [110, 154] width 97 height 17
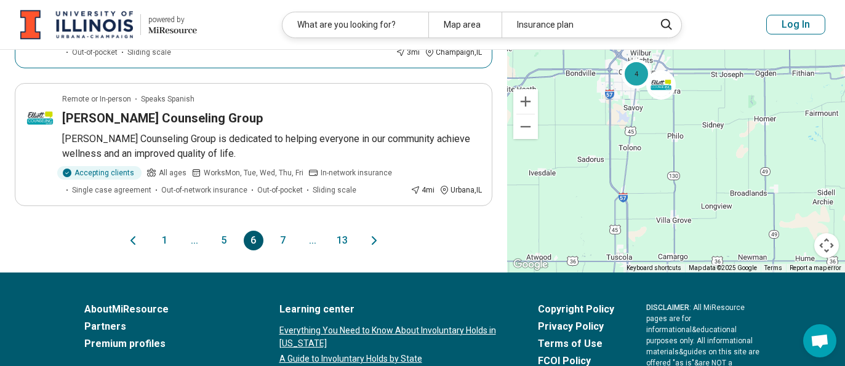
scroll to position [1292, 0]
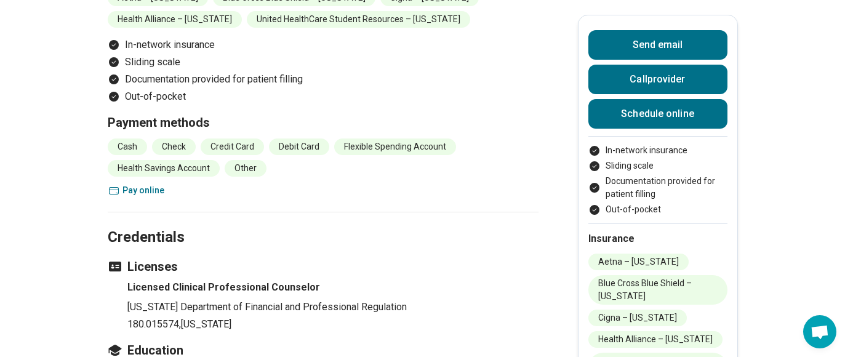
scroll to position [1477, 0]
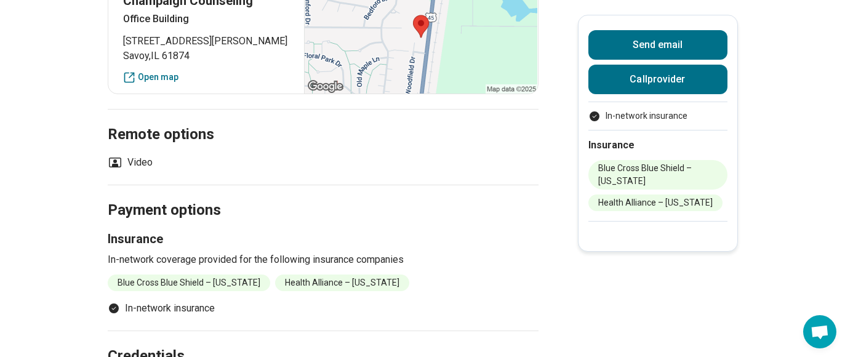
scroll to position [431, 0]
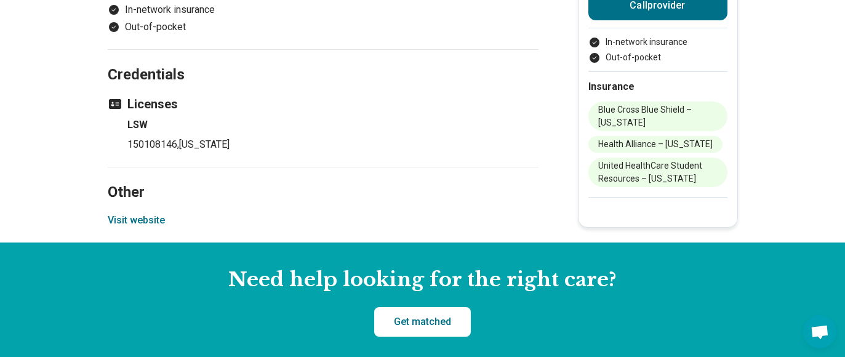
scroll to position [923, 0]
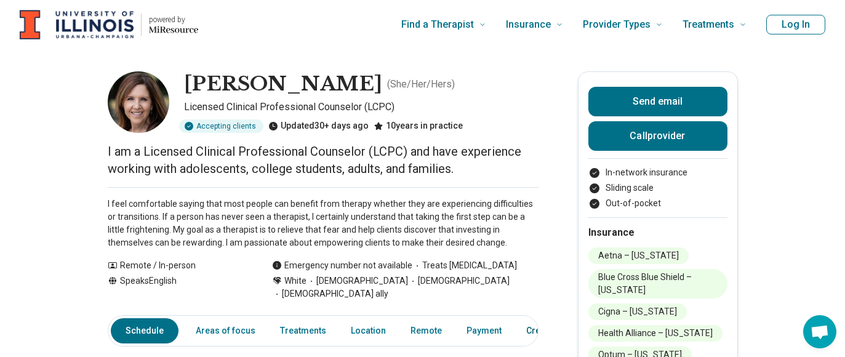
click at [530, 318] on link "Credentials" at bounding box center [553, 330] width 69 height 25
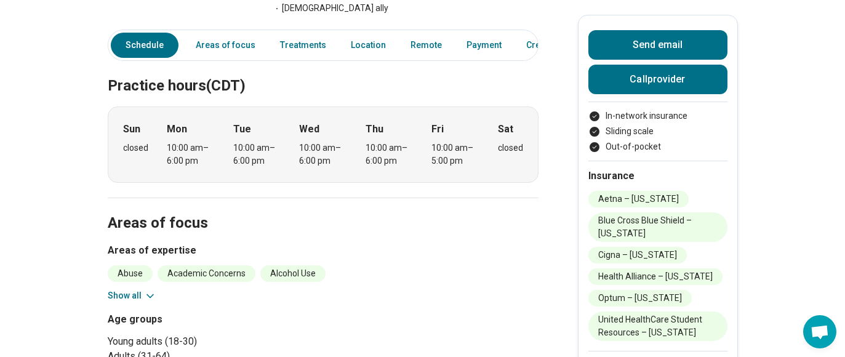
scroll to position [308, 0]
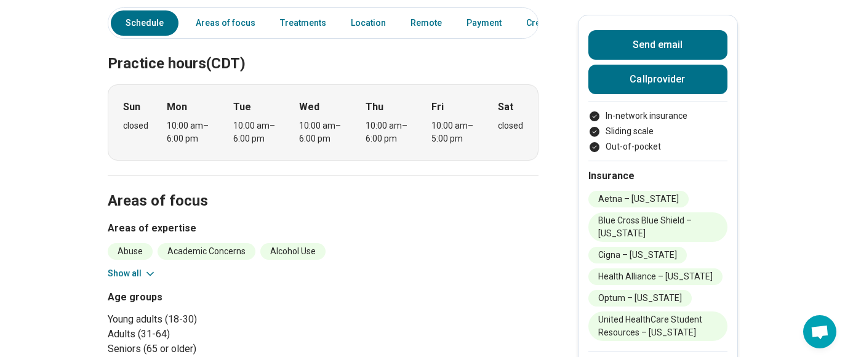
click at [126, 267] on button "Show all" at bounding box center [132, 273] width 49 height 13
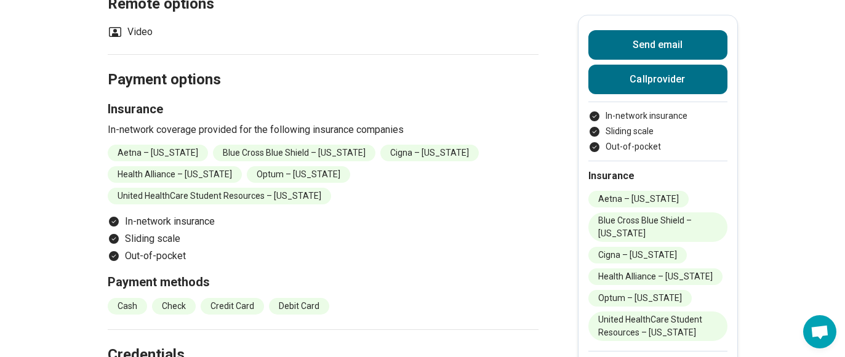
scroll to position [1046, 0]
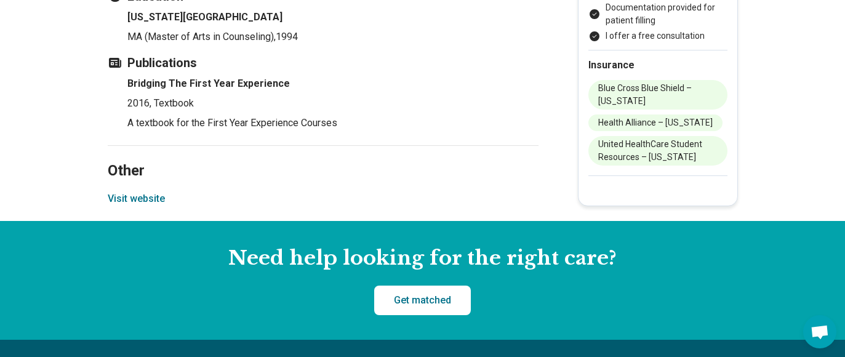
scroll to position [1907, 0]
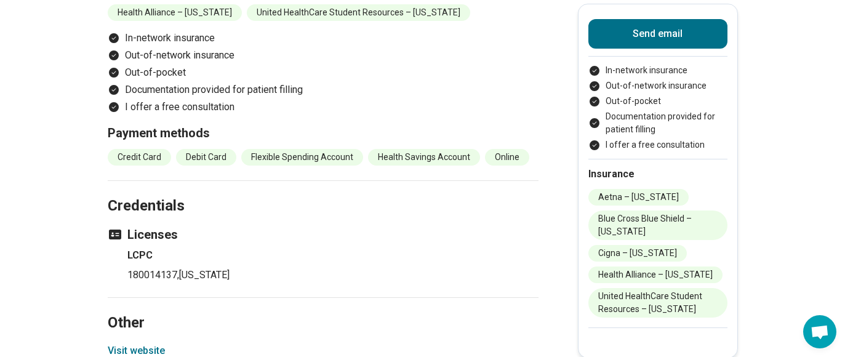
scroll to position [1415, 0]
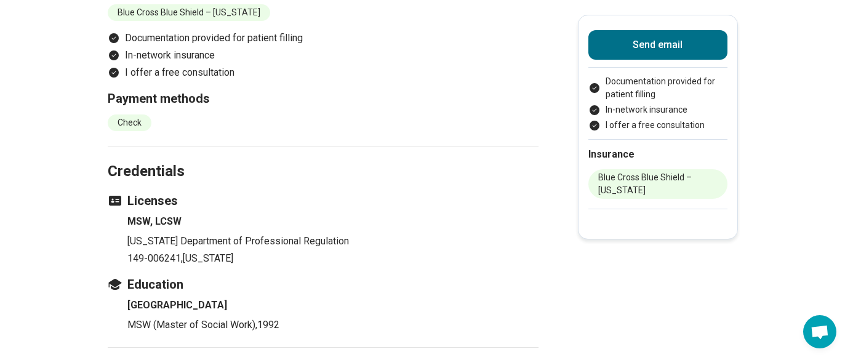
scroll to position [1415, 0]
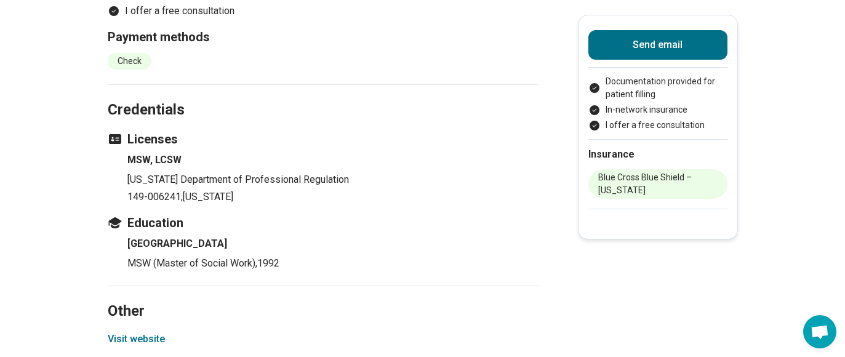
click at [156, 332] on button "Visit website" at bounding box center [136, 339] width 57 height 15
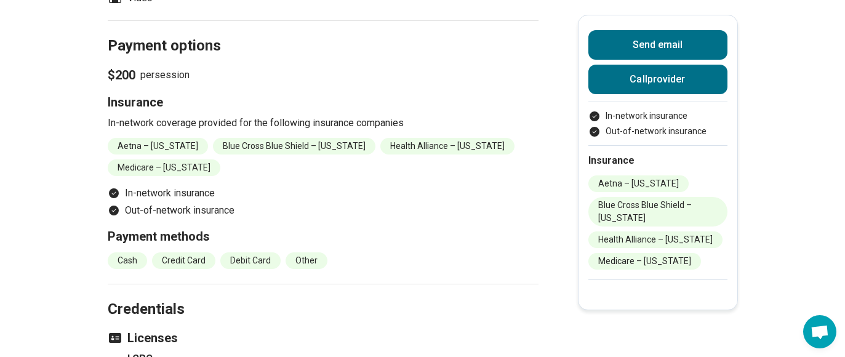
scroll to position [1230, 0]
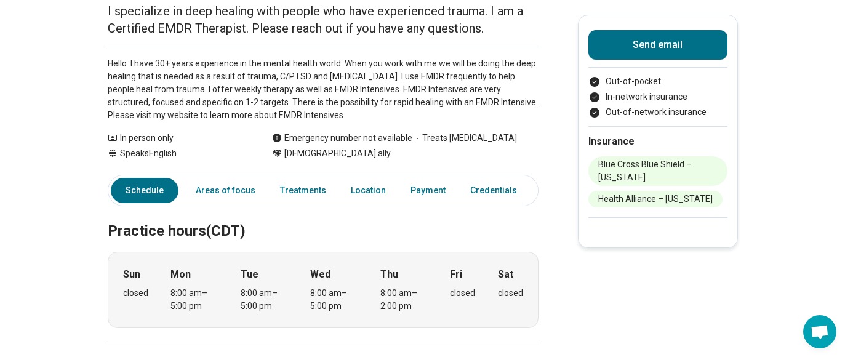
scroll to position [62, 0]
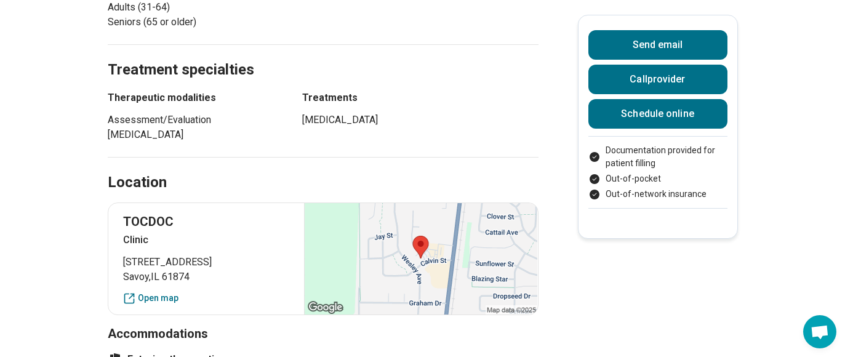
scroll to position [677, 0]
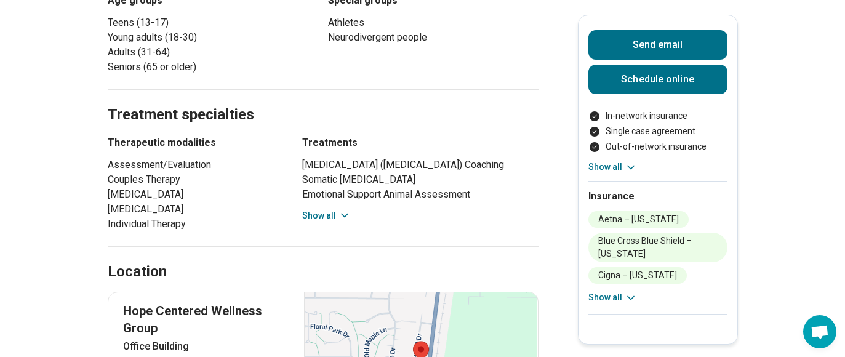
scroll to position [738, 0]
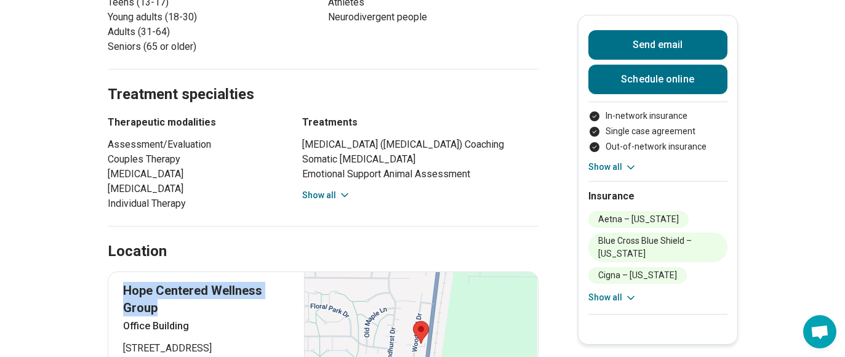
drag, startPoint x: 163, startPoint y: 251, endPoint x: 129, endPoint y: 233, distance: 39.1
click at [129, 282] on p "Hope Centered Wellness Group" at bounding box center [206, 299] width 167 height 34
copy p "Hope Centered Wellness Group"
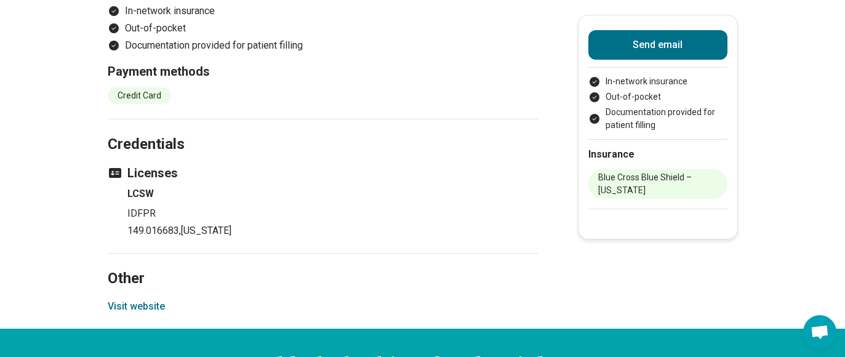
scroll to position [1353, 0]
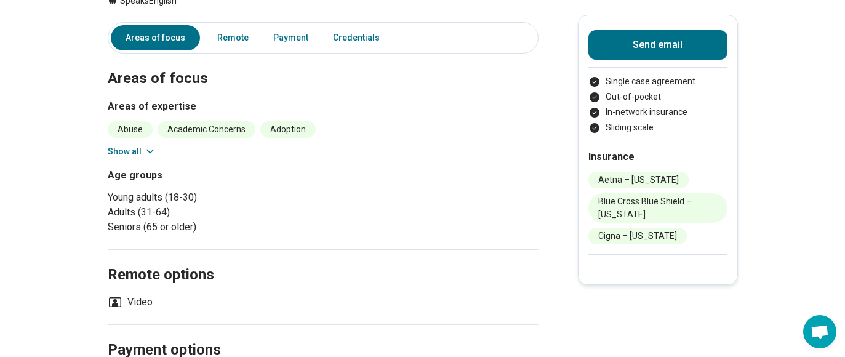
scroll to position [185, 0]
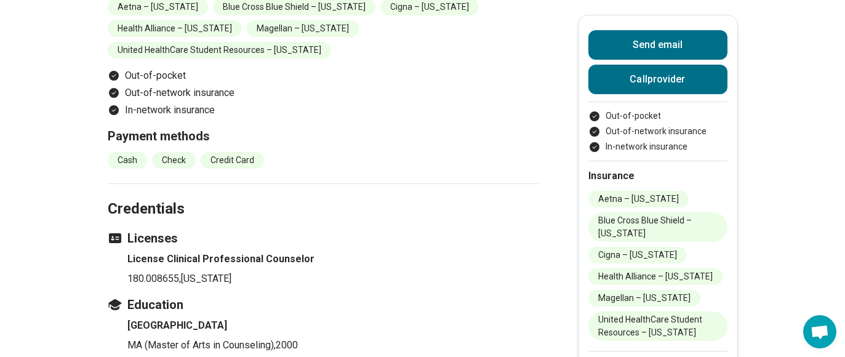
scroll to position [1415, 0]
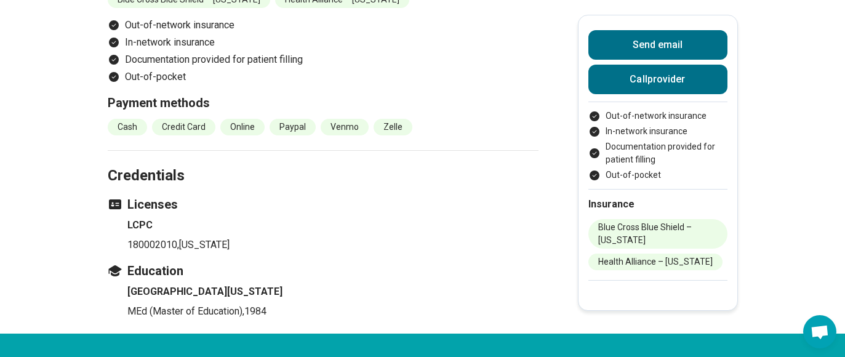
scroll to position [1230, 0]
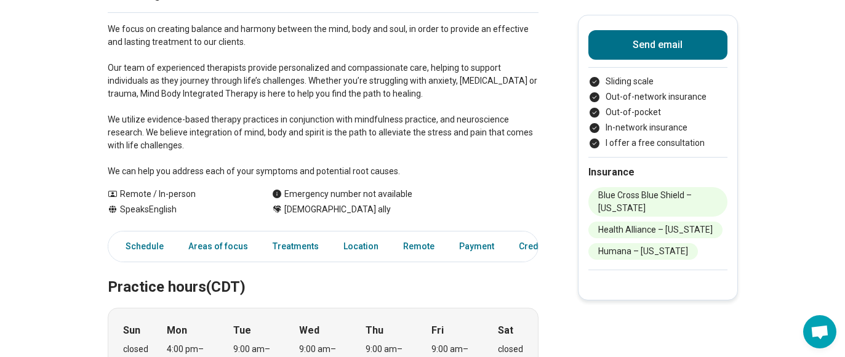
scroll to position [185, 0]
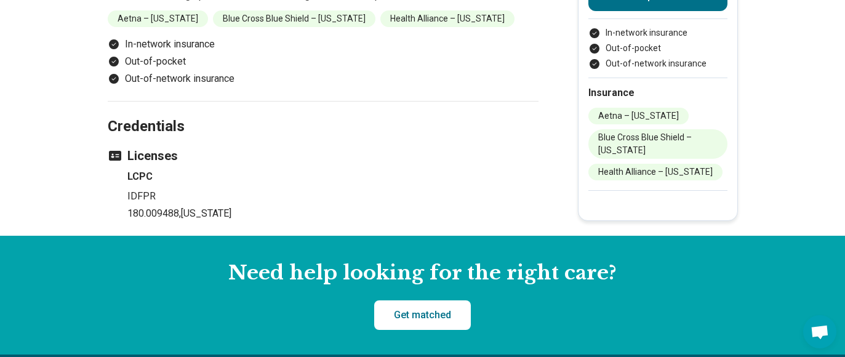
scroll to position [800, 0]
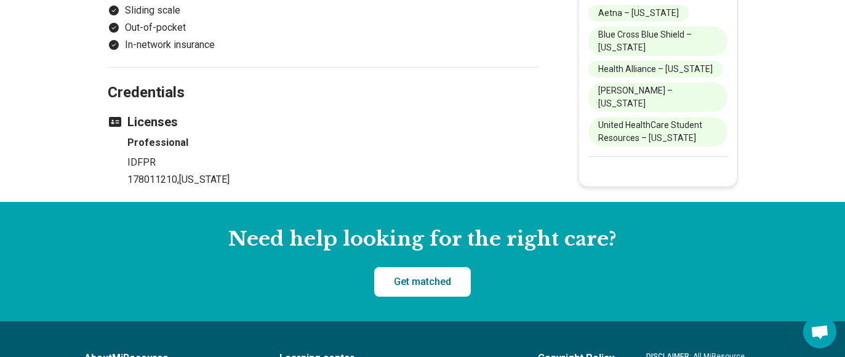
scroll to position [984, 0]
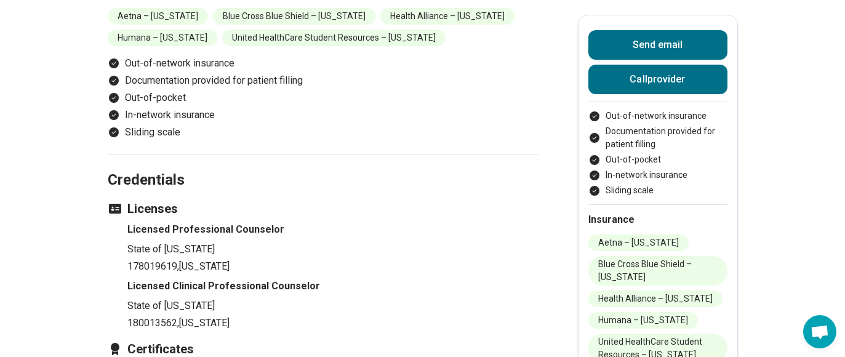
scroll to position [1292, 0]
